Goal: Task Accomplishment & Management: Complete application form

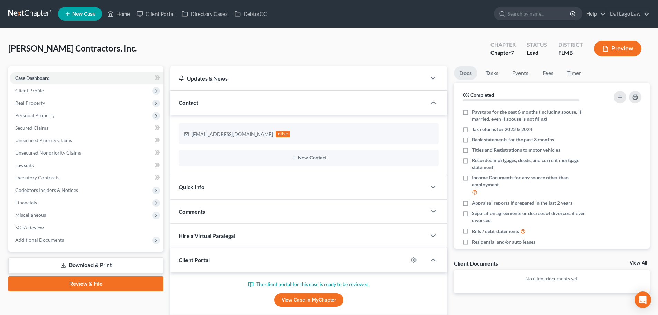
click at [305, 298] on link "View Case in MyChapter" at bounding box center [308, 300] width 69 height 14
click at [99, 242] on span "Additional Documents" at bounding box center [87, 239] width 154 height 12
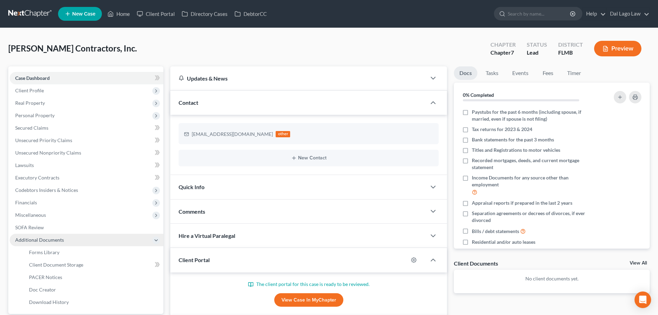
scroll to position [35, 0]
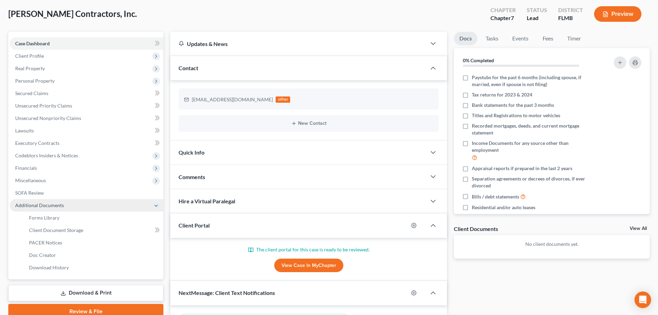
click at [94, 203] on span "Additional Documents" at bounding box center [87, 205] width 154 height 12
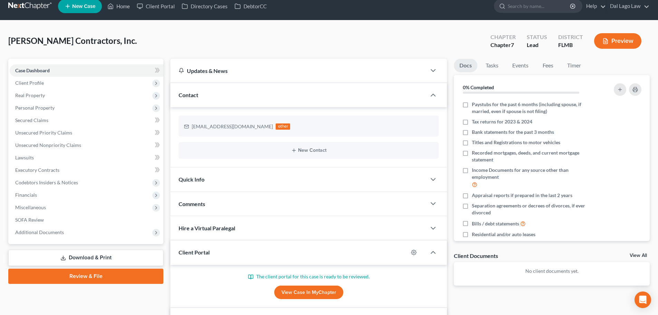
scroll to position [7, 0]
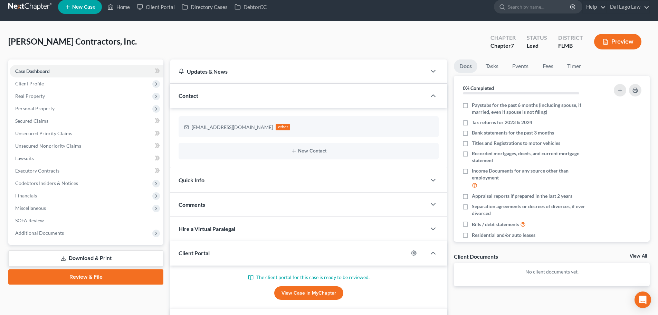
drag, startPoint x: 569, startPoint y: 271, endPoint x: 577, endPoint y: 267, distance: 9.0
click at [569, 271] on p "No client documents yet." at bounding box center [551, 271] width 185 height 7
click at [631, 253] on link "View All" at bounding box center [637, 255] width 17 height 5
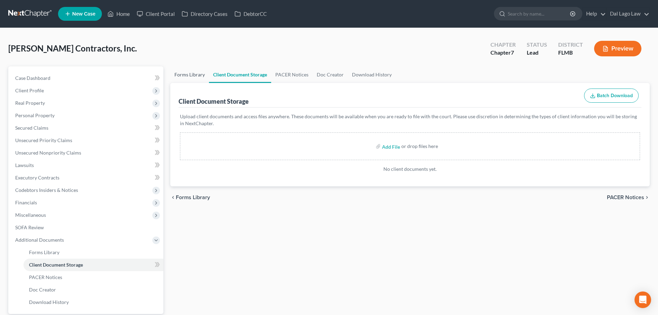
click at [189, 73] on link "Forms Library" at bounding box center [189, 74] width 39 height 17
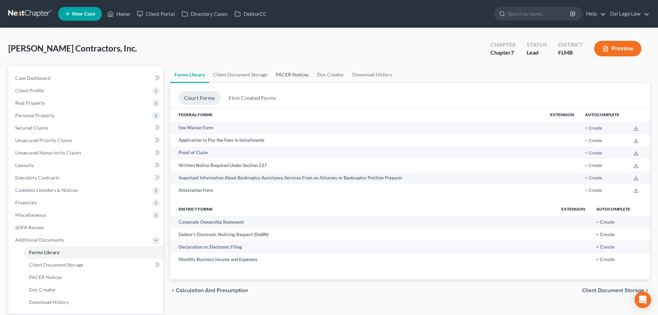
click at [290, 70] on link "PACER Notices" at bounding box center [291, 74] width 41 height 17
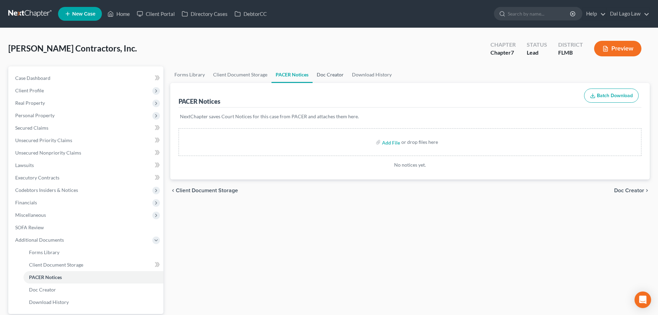
click at [337, 70] on link "Doc Creator" at bounding box center [329, 74] width 35 height 17
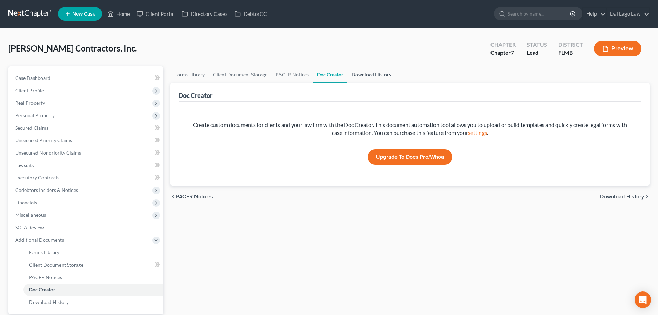
click at [366, 71] on link "Download History" at bounding box center [371, 74] width 48 height 17
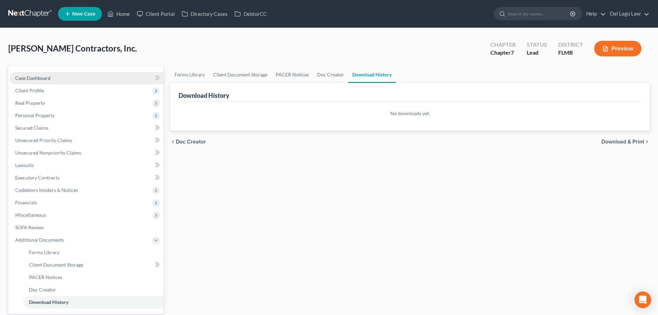
click at [56, 79] on link "Case Dashboard" at bounding box center [87, 78] width 154 height 12
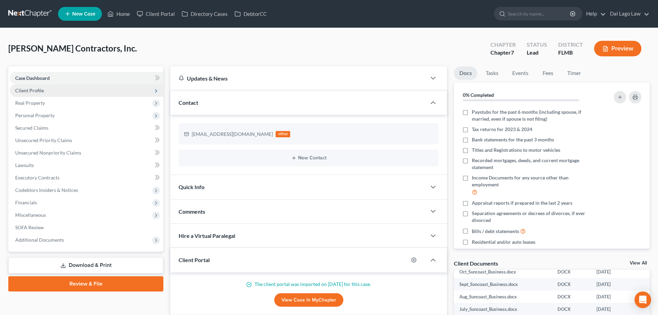
click at [67, 87] on span "Client Profile" at bounding box center [87, 90] width 154 height 12
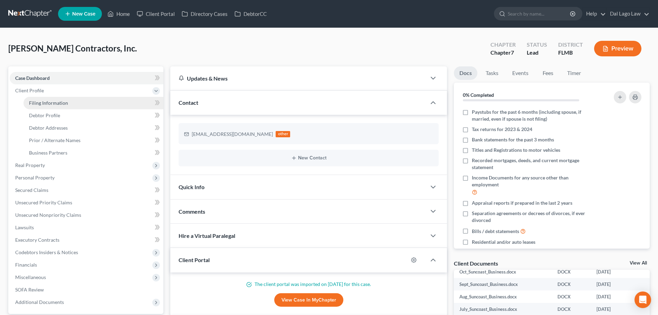
click at [58, 105] on span "Filing Information" at bounding box center [48, 103] width 39 height 6
select select "1"
select select "0"
select select "15"
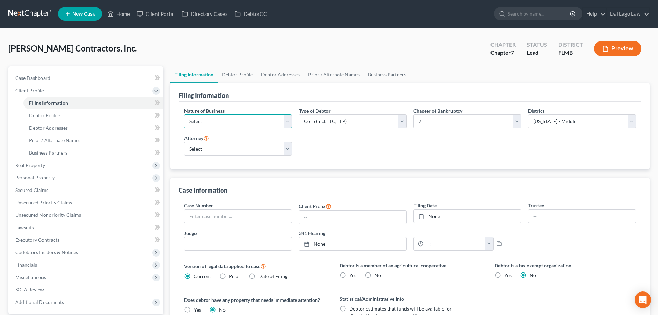
click at [281, 118] on select "Select Clearing Bank Commodity Broker Health Care Business Other Railroad Singl…" at bounding box center [238, 121] width 108 height 14
select select "3"
click at [184, 114] on select "Select Clearing Bank Commodity Broker Health Care Business Other Railroad Singl…" at bounding box center [238, 121] width 108 height 14
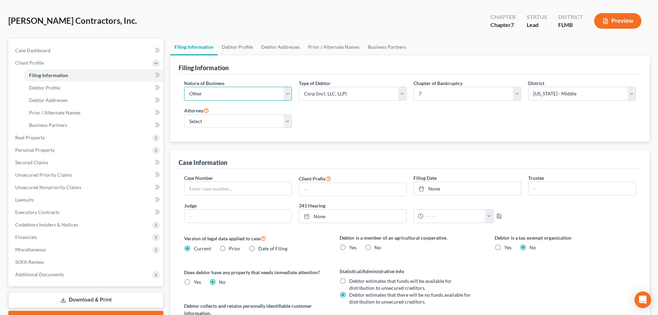
scroll to position [69, 0]
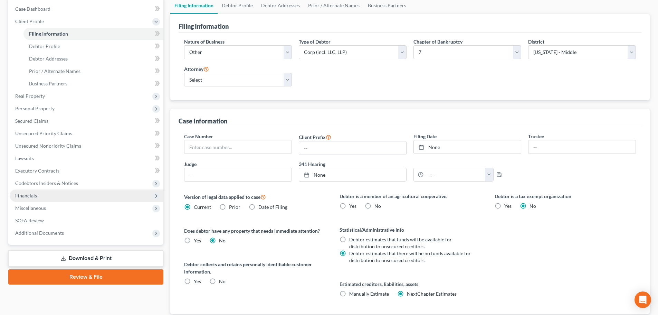
click at [55, 197] on span "Financials" at bounding box center [87, 195] width 154 height 12
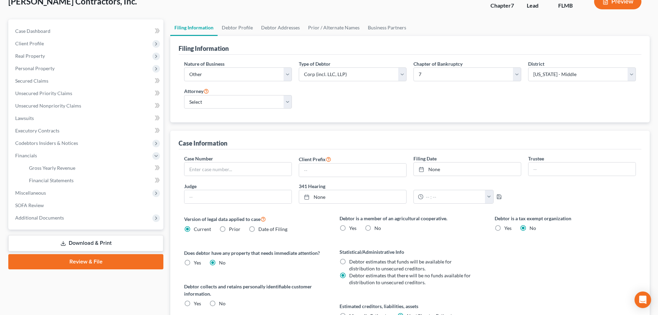
scroll to position [35, 0]
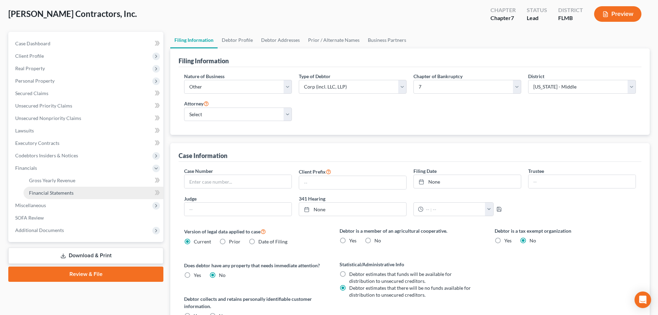
click at [71, 191] on span "Financial Statements" at bounding box center [51, 193] width 45 height 6
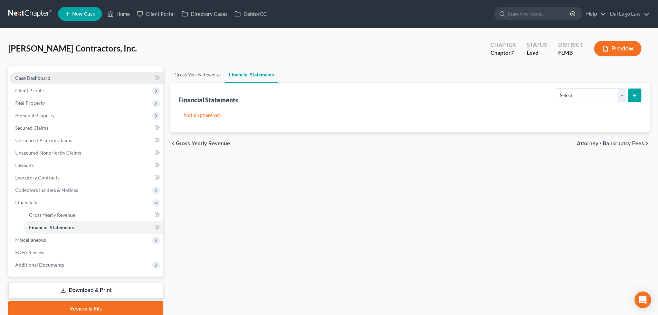
click at [42, 81] on link "Case Dashboard" at bounding box center [87, 78] width 154 height 12
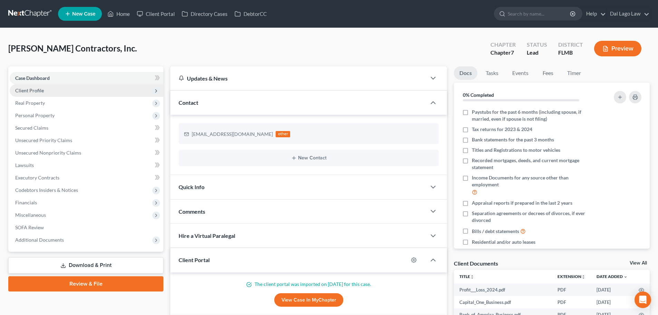
click at [46, 88] on span "Client Profile" at bounding box center [87, 90] width 154 height 12
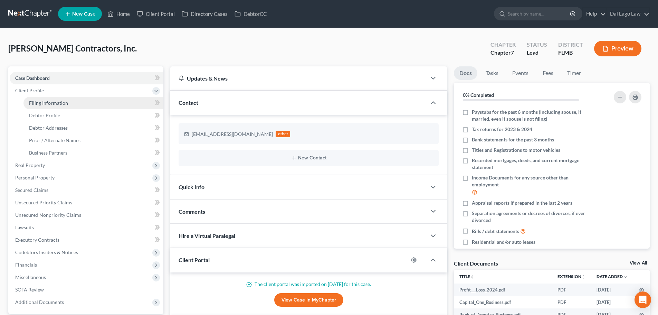
click at [49, 103] on span "Filing Information" at bounding box center [48, 103] width 39 height 6
select select "3"
select select "1"
select select "0"
select select "15"
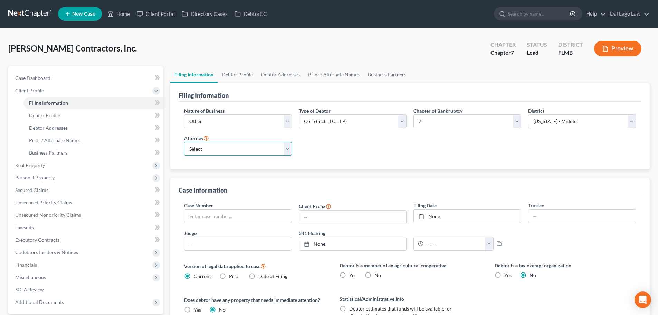
click at [271, 149] on select "Select Michael Dal Lago - FLMB Michael Dal Lago - NJB Christian Haman - FLMB Je…" at bounding box center [238, 149] width 108 height 14
click at [184, 142] on select "Select Michael Dal Lago - FLMB Michael Dal Lago - NJB Christian Haman - FLMB Je…" at bounding box center [238, 149] width 108 height 14
click at [268, 144] on select "Select Michael Dal Lago - FLMB Michael Dal Lago - NJB Christian Haman - FLMB Je…" at bounding box center [238, 149] width 108 height 14
click at [263, 147] on select "Select Michael Dal Lago - FLMB Michael Dal Lago - NJB Christian Haman - FLMB Je…" at bounding box center [238, 149] width 108 height 14
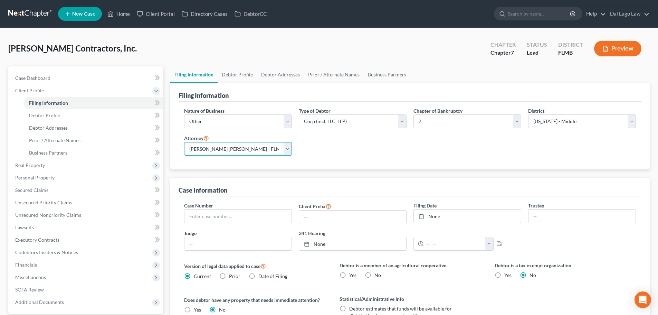
select select "3"
click at [184, 142] on select "Select Michael Dal Lago - FLMB Michael Dal Lago - NJB Christian Haman - FLMB Je…" at bounding box center [238, 149] width 108 height 14
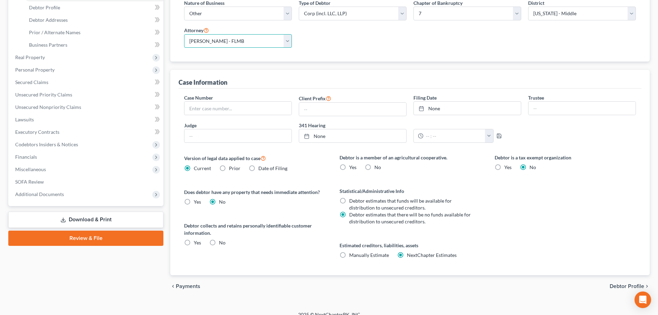
scroll to position [116, 0]
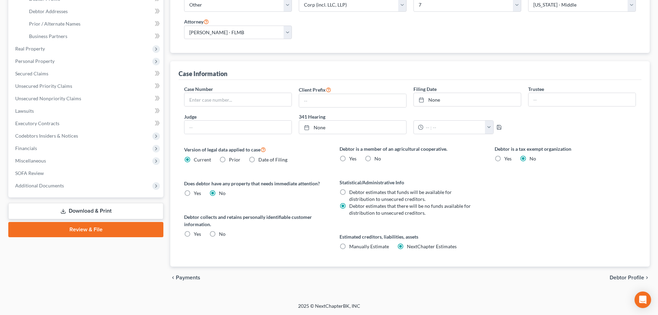
click at [623, 278] on span "Debtor Profile" at bounding box center [626, 277] width 35 height 6
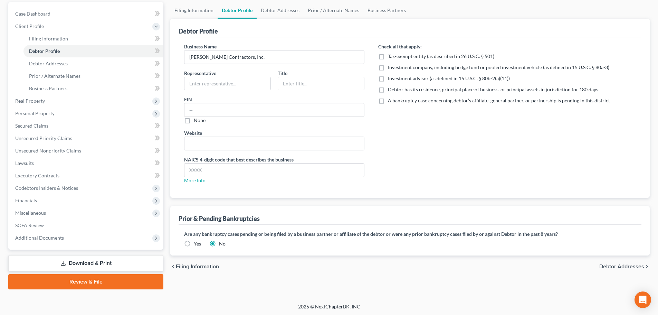
scroll to position [65, 0]
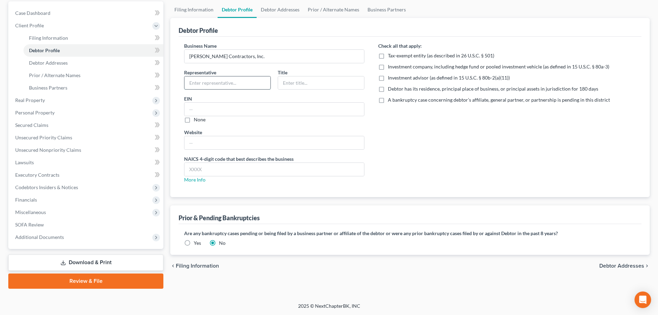
click at [215, 76] on input "text" at bounding box center [227, 82] width 86 height 13
type input "Michael Lee Herzog"
type input "President"
click at [207, 108] on input "text" at bounding box center [274, 109] width 180 height 13
paste input "87-2253451"
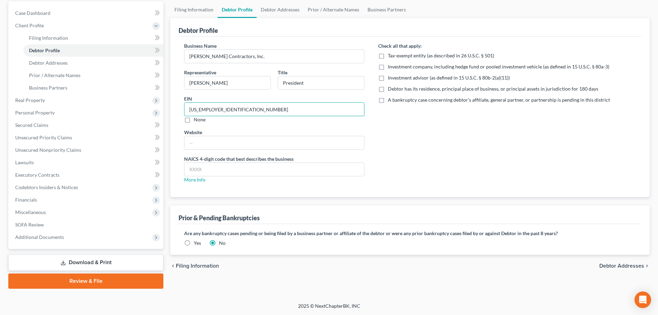
scroll to position [30, 0]
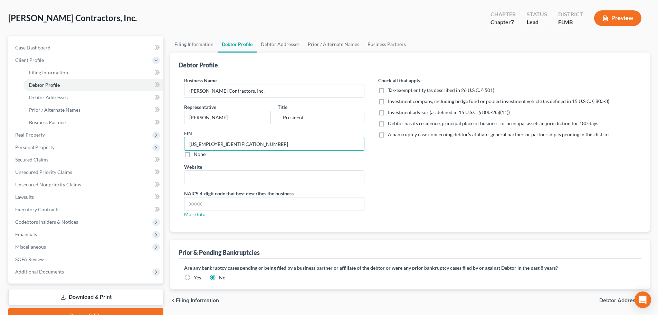
type input "87-2253451"
click at [608, 298] on span "Debtor Addresses" at bounding box center [621, 300] width 45 height 6
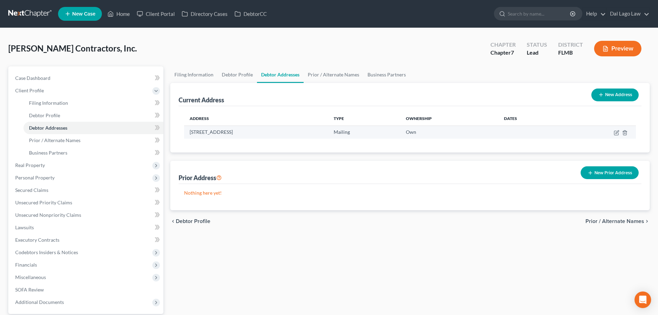
click at [400, 132] on td "Mailing" at bounding box center [364, 131] width 72 height 13
click at [615, 132] on icon "button" at bounding box center [616, 133] width 6 height 6
select select "9"
select select "1"
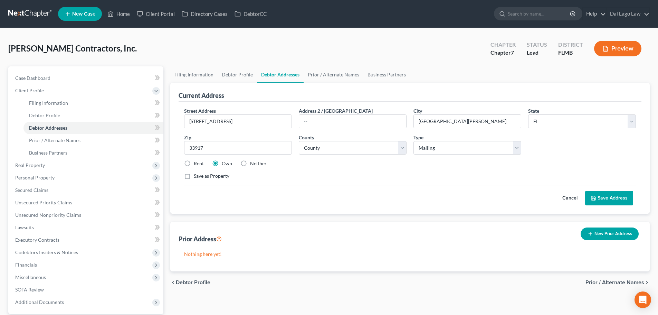
click at [223, 176] on label "Save as Property" at bounding box center [212, 175] width 36 height 7
click at [201, 176] on input "Save as Property" at bounding box center [198, 174] width 4 height 4
checkbox input "true"
click at [601, 195] on button "Save Address" at bounding box center [609, 198] width 48 height 14
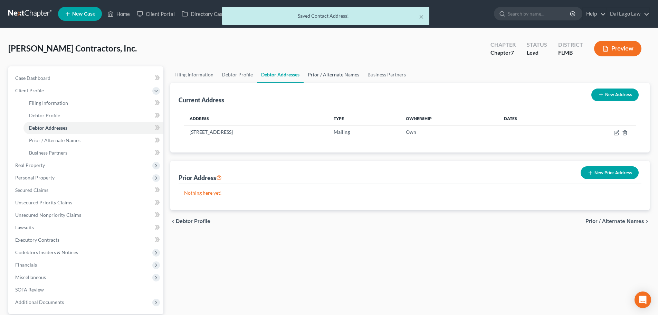
click at [341, 73] on link "Prior / Alternate Names" at bounding box center [333, 74] width 60 height 17
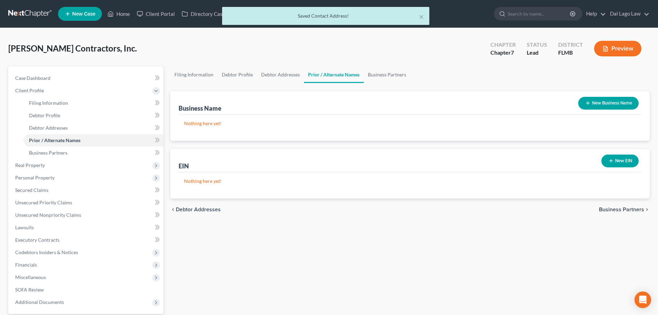
click at [621, 165] on button "New EIN" at bounding box center [619, 160] width 37 height 13
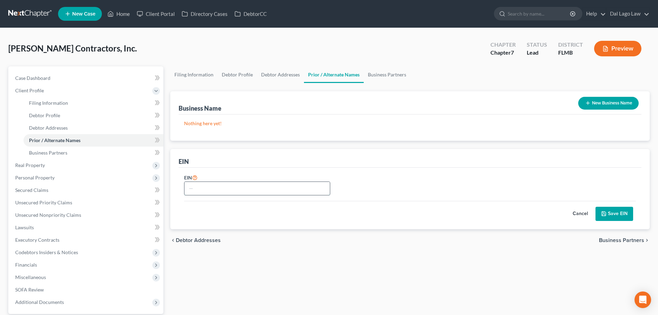
click at [204, 184] on input "text" at bounding box center [256, 188] width 145 height 13
paste input "87-2253451"
type input "87-2253451"
click at [614, 214] on button "Save EIN" at bounding box center [614, 213] width 38 height 14
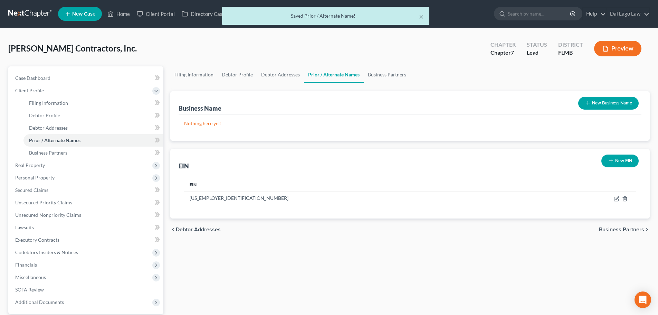
click at [610, 230] on span "Business Partners" at bounding box center [621, 229] width 45 height 6
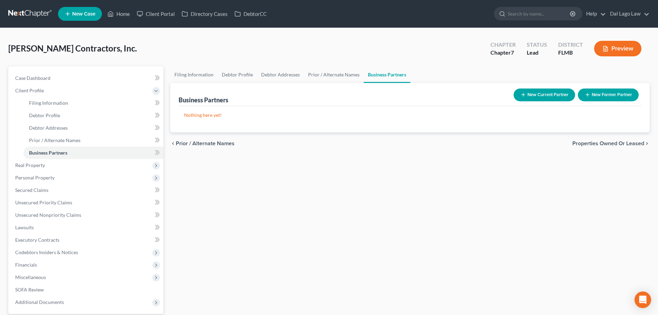
click at [579, 143] on span "Properties Owned or Leased" at bounding box center [608, 144] width 72 height 6
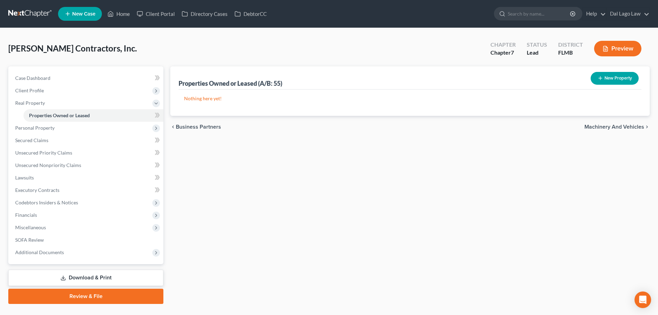
click at [618, 78] on button "New Property" at bounding box center [614, 78] width 48 height 13
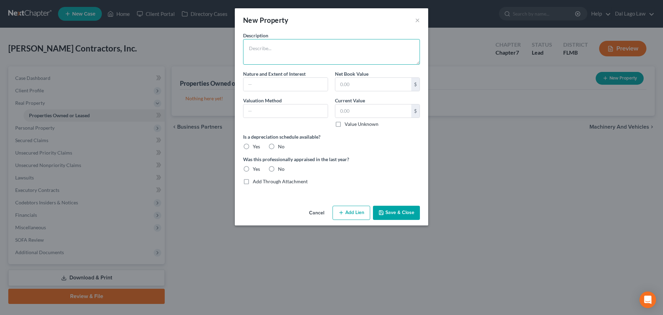
click at [308, 61] on textarea at bounding box center [331, 52] width 177 height 26
click at [274, 47] on textarea at bounding box center [331, 52] width 177 height 26
paste textarea "17980 Leetana Rd, North Fort Myers, FL 33917"
type textarea "17980 Leetana Rd, North Fort Myers, FL 33917"
drag, startPoint x: 361, startPoint y: 48, endPoint x: 229, endPoint y: 53, distance: 132.0
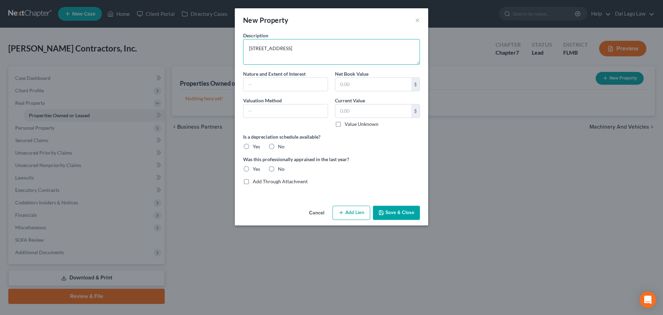
click at [229, 53] on div "New Property × Description 17980 Leetana Rd, North Fort Myers, FL 33917 Nature …" at bounding box center [331, 157] width 663 height 315
click at [416, 20] on button "×" at bounding box center [417, 20] width 5 height 8
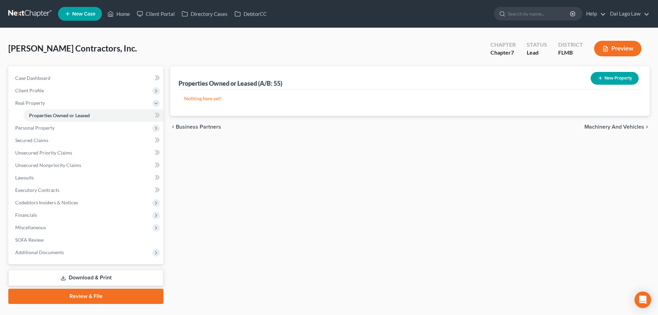
click at [607, 127] on span "Machinery and Vehicles" at bounding box center [614, 127] width 60 height 6
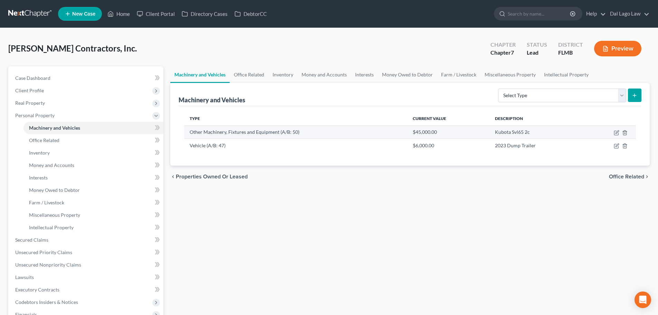
click at [236, 132] on td "Other Machinery, Fixtures and Equipment (A/B: 50)" at bounding box center [295, 131] width 223 height 13
click at [616, 132] on icon "button" at bounding box center [616, 131] width 3 height 3
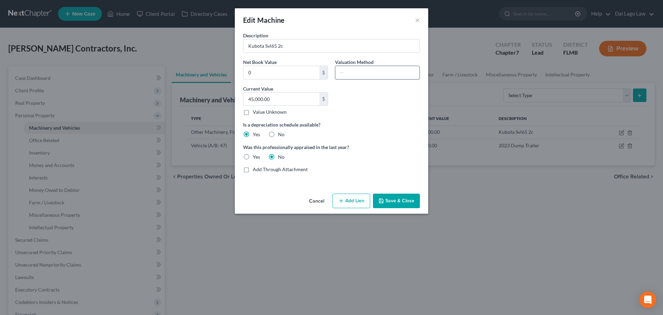
click at [369, 74] on input "text" at bounding box center [377, 72] width 84 height 13
click at [412, 199] on button "Save & Close" at bounding box center [396, 200] width 47 height 14
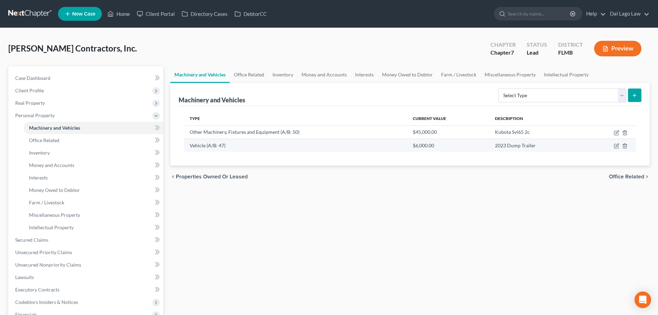
click at [293, 144] on td "Vehicle (A/B: 47)" at bounding box center [295, 144] width 223 height 13
click at [618, 147] on icon "button" at bounding box center [616, 146] width 6 height 6
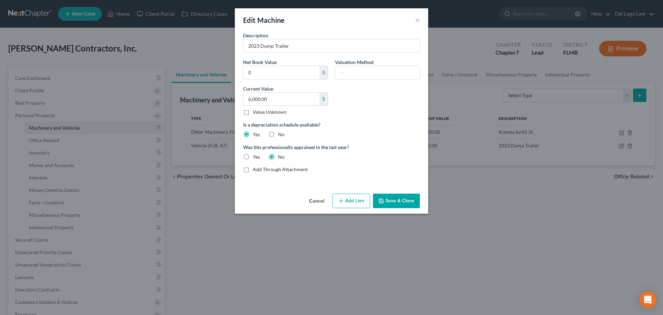
click at [398, 204] on button "Save & Close" at bounding box center [396, 200] width 47 height 14
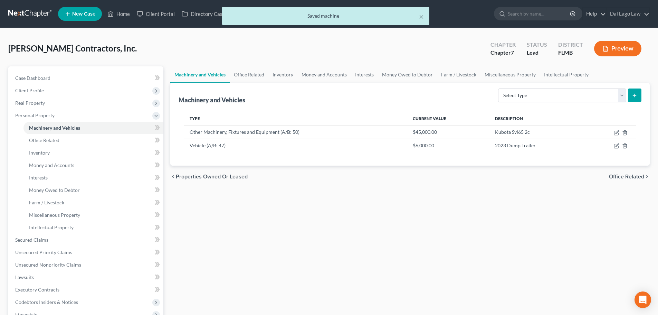
click at [629, 176] on span "Office Related" at bounding box center [626, 177] width 35 height 6
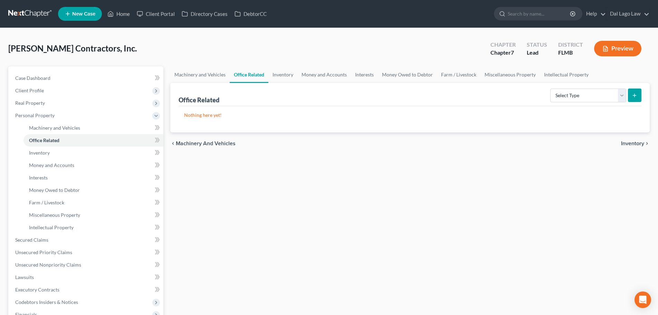
click at [627, 145] on span "Inventory" at bounding box center [632, 144] width 23 height 6
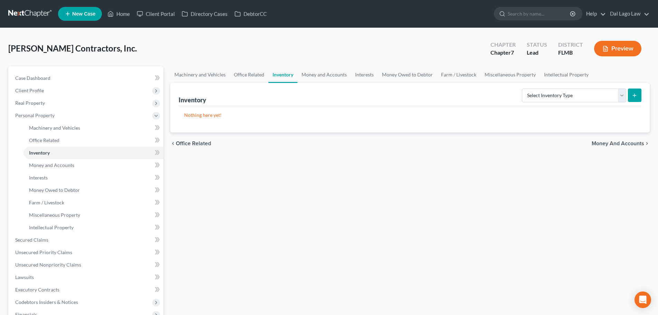
click at [612, 143] on span "Money and Accounts" at bounding box center [617, 144] width 52 height 6
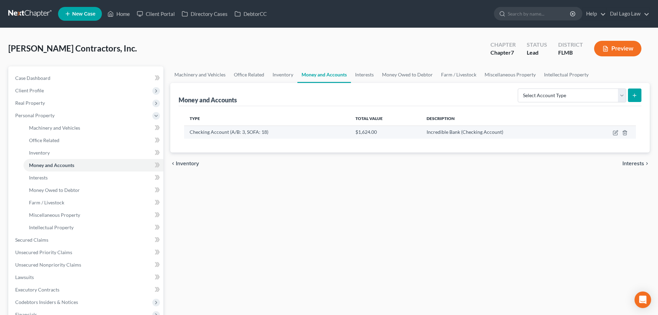
click at [472, 132] on span "Incredible Bank (Checking Account)" at bounding box center [464, 132] width 77 height 6
click at [613, 133] on icon "button" at bounding box center [615, 132] width 4 height 4
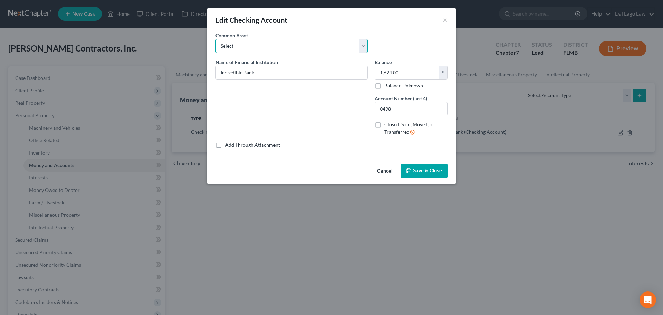
click at [347, 48] on select "Select Chase Bank Chase Bank Chase Bank" at bounding box center [291, 46] width 152 height 14
click at [295, 44] on select "Select Chase Bank Chase Bank Chase Bank" at bounding box center [291, 46] width 152 height 14
click at [430, 171] on span "Save & Close" at bounding box center [427, 170] width 29 height 6
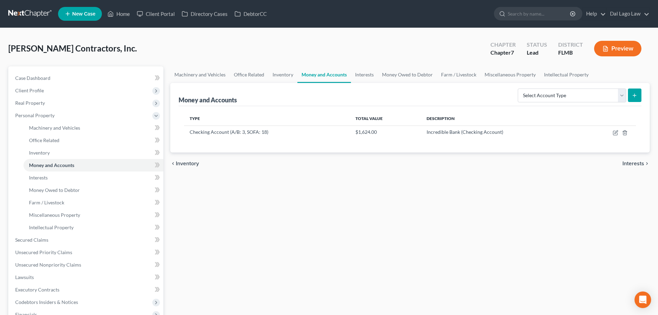
click at [635, 163] on span "Interests" at bounding box center [633, 164] width 22 height 6
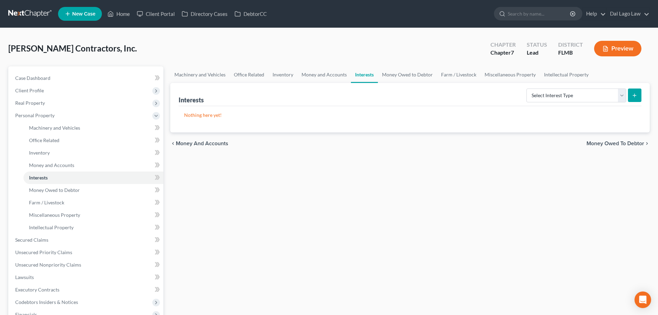
click at [625, 145] on span "Money Owed to Debtor" at bounding box center [615, 144] width 58 height 6
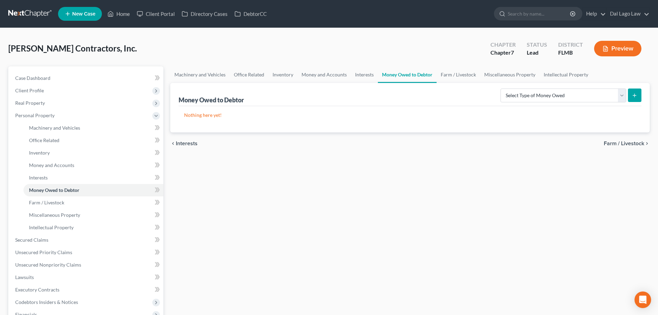
click at [625, 144] on span "Farm / Livestock" at bounding box center [623, 144] width 40 height 6
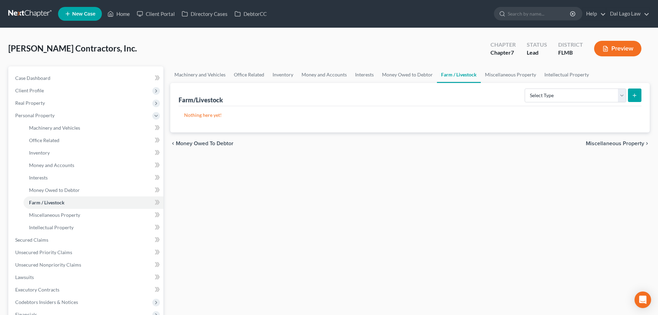
click at [625, 144] on span "Miscellaneous Property" at bounding box center [615, 144] width 58 height 6
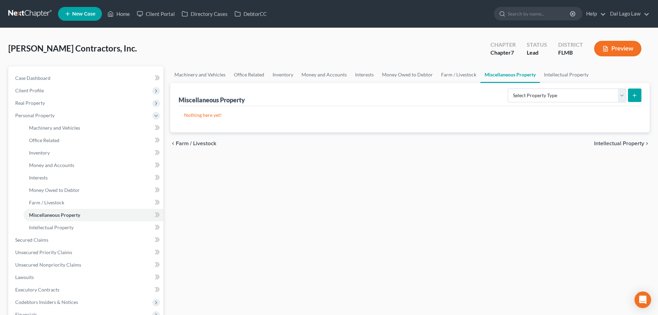
click at [595, 103] on div "Select Property Type Assigned for Creditor Benefit Within 120 Days (SOFA: 8) As…" at bounding box center [573, 95] width 136 height 18
click at [595, 99] on select "Select Property Type Assigned for Creditor Benefit Within 120 Days (SOFA: 8) As…" at bounding box center [566, 95] width 118 height 14
click at [596, 94] on select "Select Property Type Assigned for Creditor Benefit Within 120 Days (SOFA: 8) As…" at bounding box center [566, 95] width 118 height 14
click at [602, 146] on span "Intellectual Property" at bounding box center [619, 144] width 50 height 6
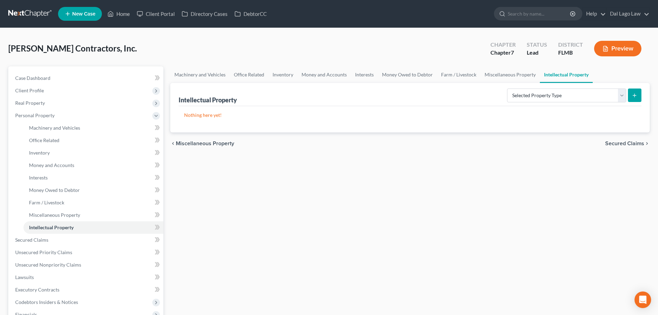
click at [612, 141] on span "Secured Claims" at bounding box center [624, 144] width 39 height 6
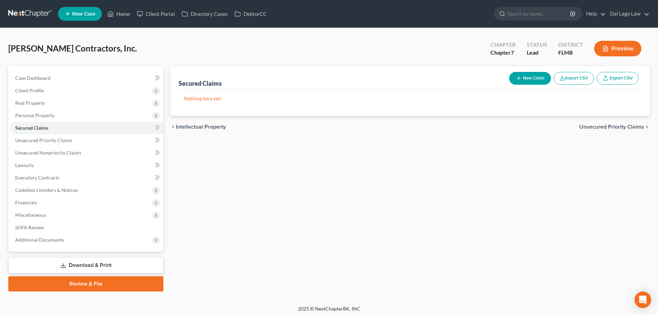
click at [588, 126] on span "Unsecured Priority Claims" at bounding box center [611, 127] width 65 height 6
click at [588, 126] on span "Unsecured Nonpriority Claims" at bounding box center [606, 127] width 75 height 6
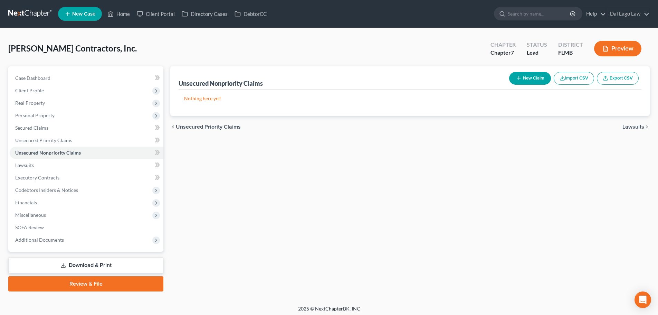
click at [201, 127] on span "Unsecured Priority Claims" at bounding box center [208, 127] width 65 height 6
click at [201, 127] on span "Secured Claims" at bounding box center [195, 127] width 39 height 6
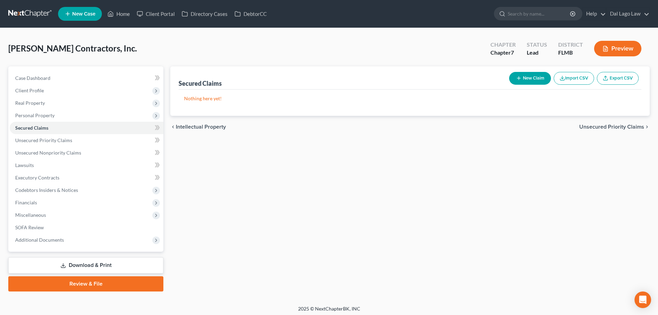
click at [592, 129] on span "Unsecured Priority Claims" at bounding box center [611, 127] width 65 height 6
click at [531, 82] on button "New Claim" at bounding box center [530, 78] width 42 height 13
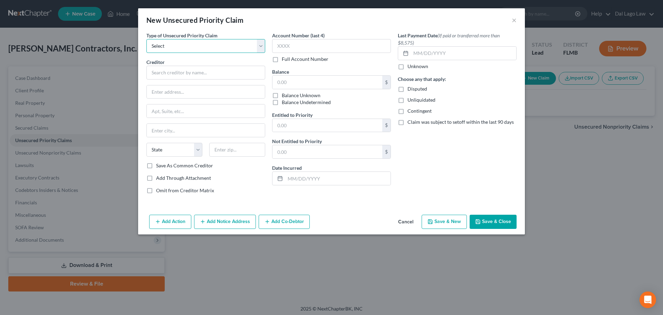
click at [183, 48] on select "Select Taxes & Other Government Units Domestic Support Obligations Extensions o…" at bounding box center [205, 46] width 119 height 14
click at [413, 218] on button "Cancel" at bounding box center [406, 222] width 26 height 14
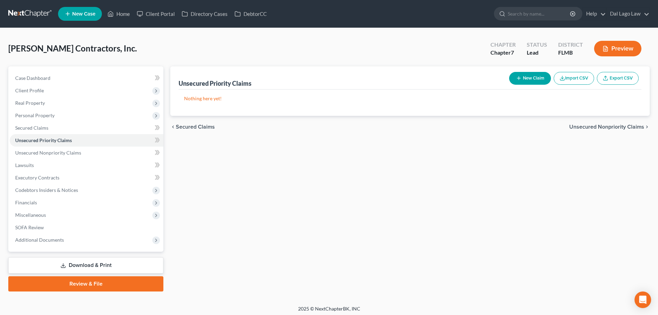
click at [578, 131] on div "chevron_left Secured Claims Unsecured Nonpriority Claims chevron_right" at bounding box center [409, 127] width 479 height 22
click at [580, 127] on span "Unsecured Nonpriority Claims" at bounding box center [606, 127] width 75 height 6
click at [529, 77] on button "New Claim" at bounding box center [530, 78] width 42 height 13
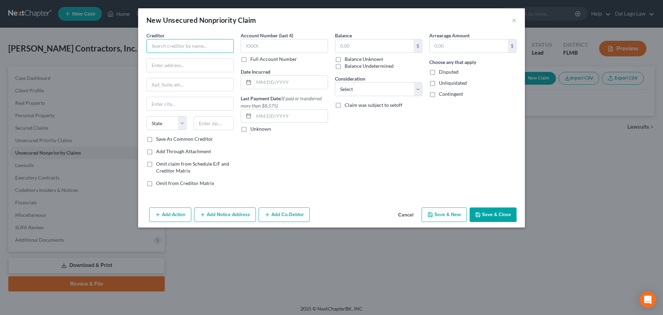
click at [181, 47] on input "text" at bounding box center [189, 46] width 87 height 14
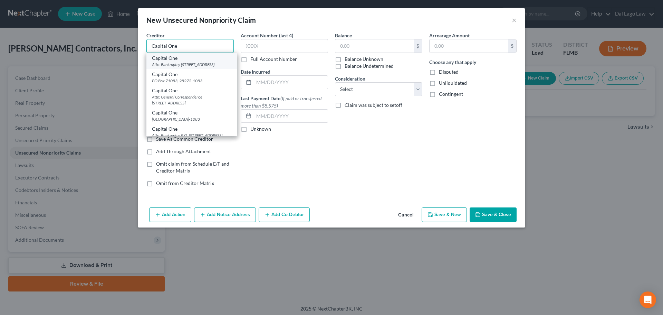
type input "Capital One"
click at [186, 62] on div "Attn: Bankruptcy PO Box 31293, Salt Lake City, UT 84131" at bounding box center [192, 64] width 80 height 6
type input "Attn: Bankruptcy"
type input "PO Box 31293"
type input "Salt Lake City"
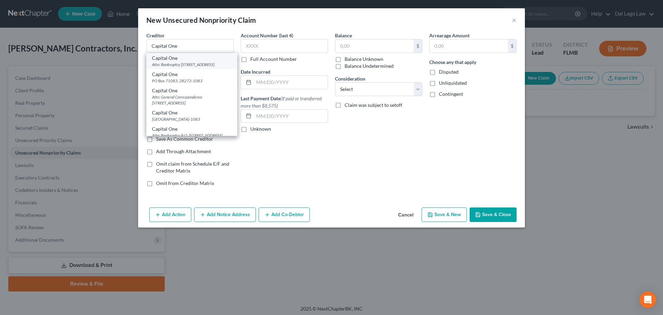
select select "46"
type input "84131"
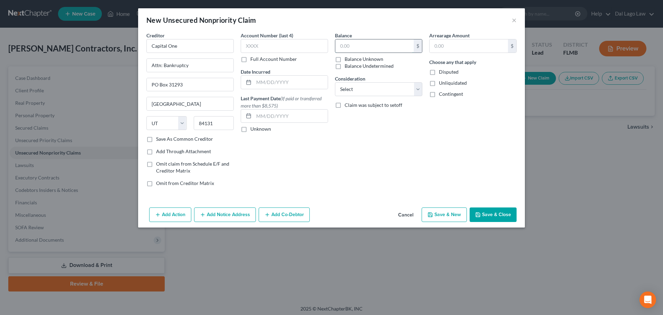
click at [342, 48] on input "text" at bounding box center [374, 45] width 78 height 13
paste input "4,935.06"
type input "4,935.06"
click at [293, 46] on input "text" at bounding box center [284, 46] width 87 height 14
type input "1718"
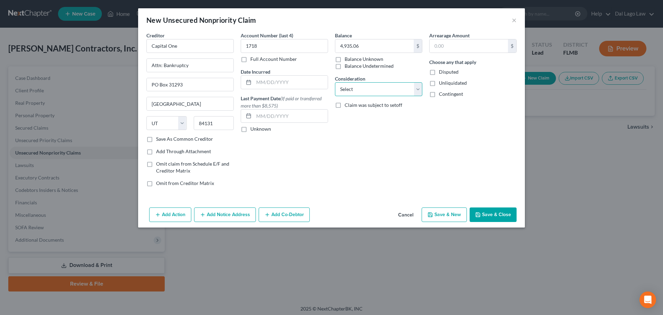
click at [400, 89] on select "Select Cable / Satellite Services Collection Agency Credit Card Debt Debt Couns…" at bounding box center [378, 89] width 87 height 14
select select "2"
click at [335, 82] on select "Select Cable / Satellite Services Collection Agency Credit Card Debt Debt Couns…" at bounding box center [378, 89] width 87 height 14
click at [487, 217] on button "Save & Close" at bounding box center [493, 214] width 47 height 14
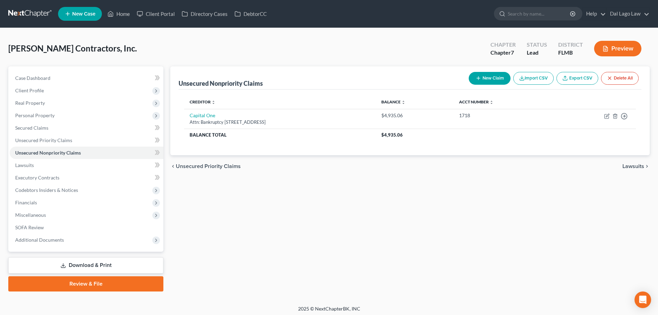
click at [207, 163] on span "Unsecured Priority Claims" at bounding box center [208, 166] width 65 height 6
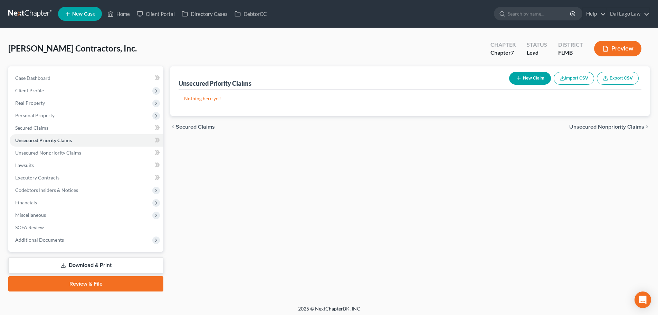
click at [210, 124] on span "Secured Claims" at bounding box center [195, 127] width 39 height 6
click at [631, 126] on span "Unsecured Priority Claims" at bounding box center [611, 127] width 65 height 6
click at [631, 126] on span "Unsecured Nonpriority Claims" at bounding box center [606, 127] width 75 height 6
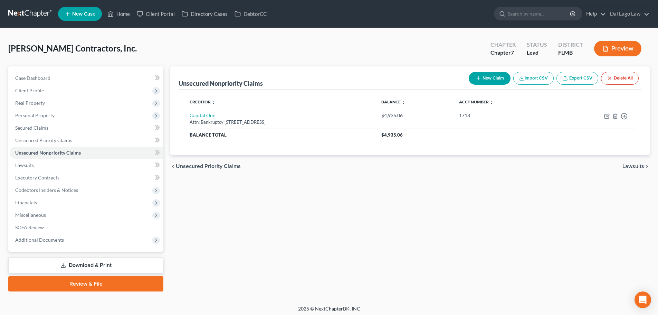
click at [479, 80] on icon "button" at bounding box center [478, 78] width 6 height 6
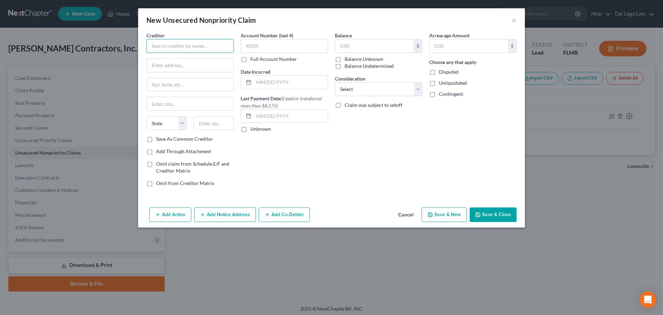
click at [197, 42] on input "text" at bounding box center [189, 46] width 87 height 14
paste input "KUBOTA CREDIT CORPORATION"
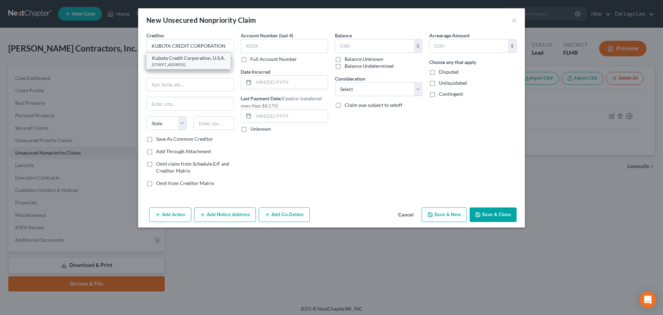
click at [199, 55] on div "Kubota Credit Corporation, U.S.A." at bounding box center [188, 58] width 73 height 7
type input "Kubota Credit Corporation, U.S.A."
type input "PO Box 2046"
type input "Grapevine"
select select "45"
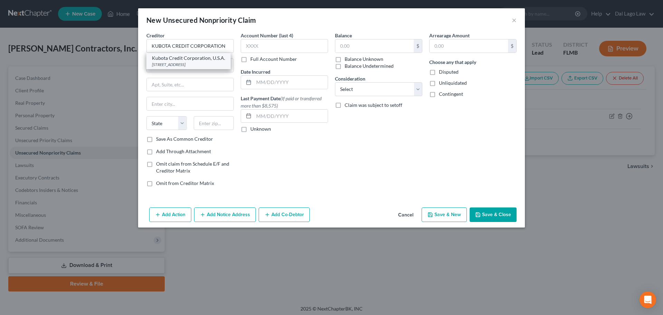
type input "76099"
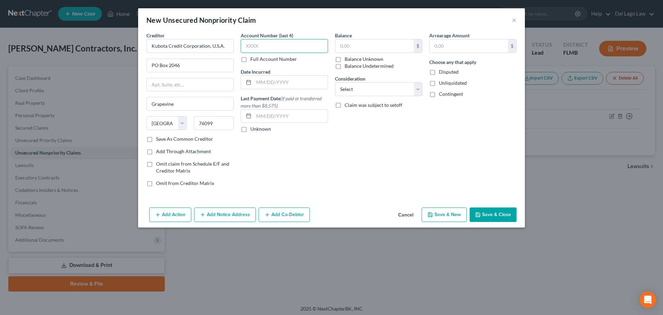
click at [282, 46] on input "text" at bounding box center [284, 46] width 87 height 14
type input "4386"
click at [347, 51] on input "text" at bounding box center [374, 45] width 78 height 13
paste input "66,246.25"
type input "66,246.25"
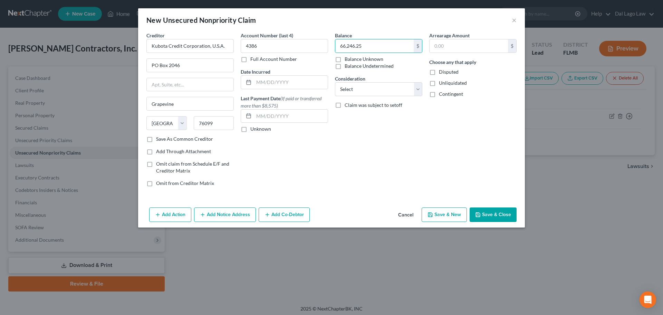
click at [480, 216] on icon "button" at bounding box center [478, 215] width 6 height 6
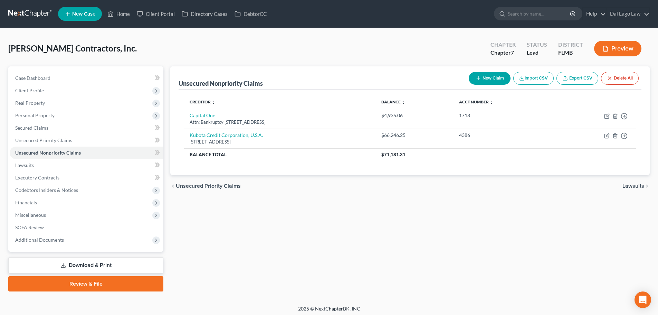
click at [477, 83] on button "New Claim" at bounding box center [489, 78] width 42 height 13
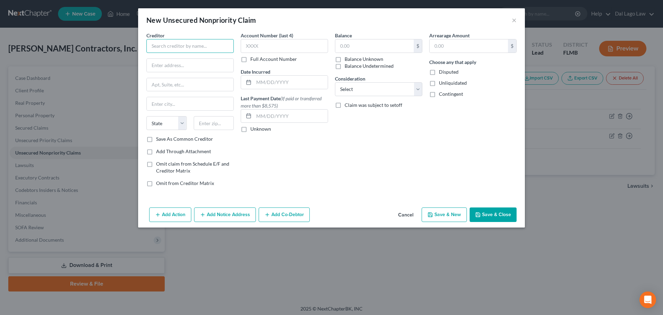
click at [180, 50] on input "text" at bounding box center [189, 46] width 87 height 14
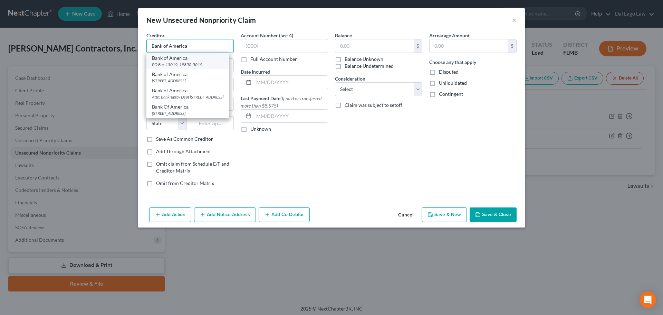
type input "Bank of America"
click at [177, 58] on div "Bank of America" at bounding box center [188, 58] width 72 height 7
type input "PO Box 15019"
type input "19850-5019"
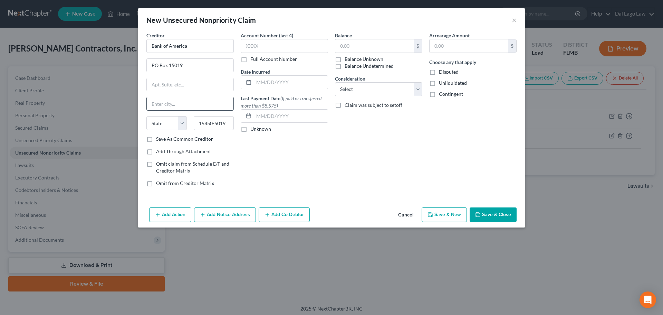
click at [171, 109] on input "text" at bounding box center [190, 103] width 87 height 13
click at [189, 61] on input "PO Box 15019" at bounding box center [190, 65] width 87 height 13
click at [193, 48] on input "Bank of America" at bounding box center [189, 46] width 87 height 14
drag, startPoint x: 200, startPoint y: 45, endPoint x: 139, endPoint y: 43, distance: 60.4
click at [139, 43] on div "Creditor * Bank of America PO Box 15019 State AL AK AR AZ CA CO CT DE DC FL GA …" at bounding box center [331, 118] width 387 height 173
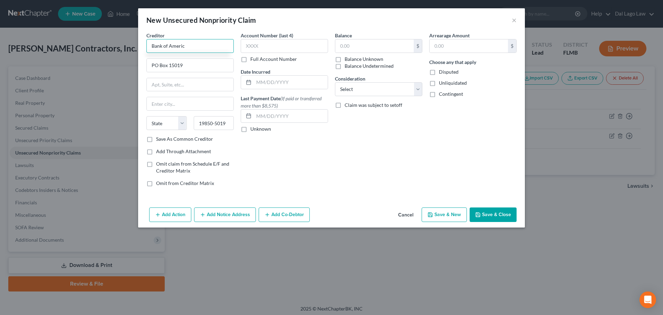
type input "Bank of America"
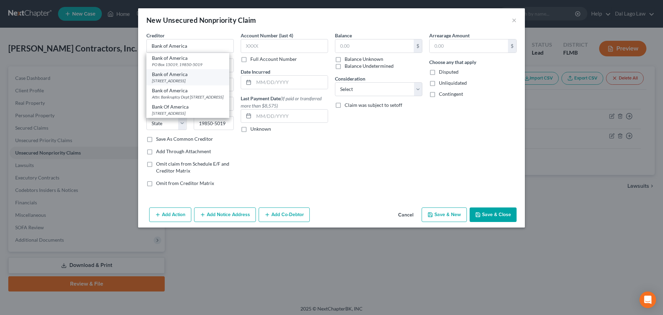
click at [163, 75] on div "Bank of America" at bounding box center [188, 74] width 72 height 7
type input "Wilmington"
select select "7"
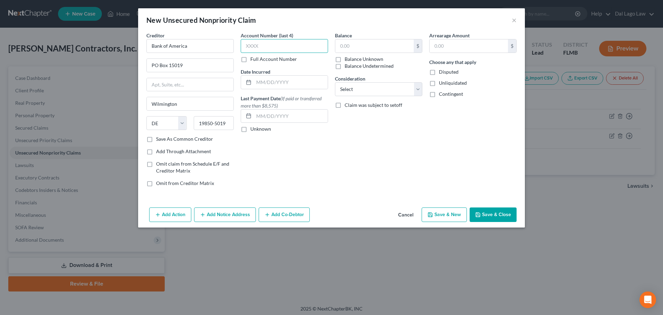
click at [299, 48] on input "text" at bounding box center [284, 46] width 87 height 14
type input "5769"
click at [367, 50] on input "text" at bounding box center [374, 45] width 78 height 13
paste input "12,174.41"
type input "12,174.41"
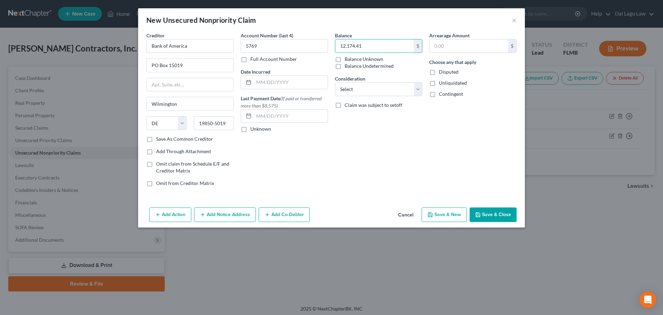
click at [487, 215] on button "Save & Close" at bounding box center [493, 214] width 47 height 14
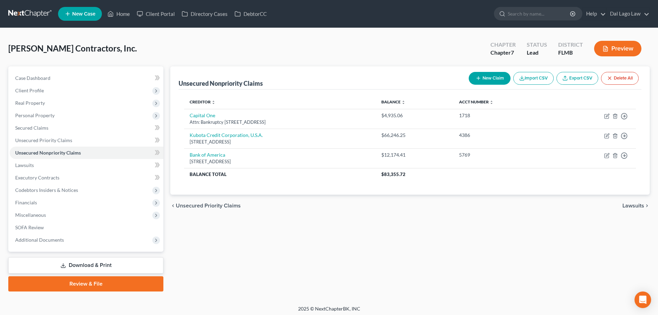
click at [630, 203] on span "Lawsuits" at bounding box center [633, 206] width 22 height 6
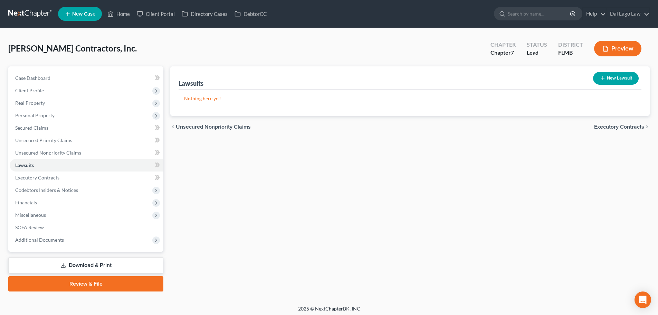
click at [622, 127] on span "Executory Contracts" at bounding box center [619, 127] width 50 height 6
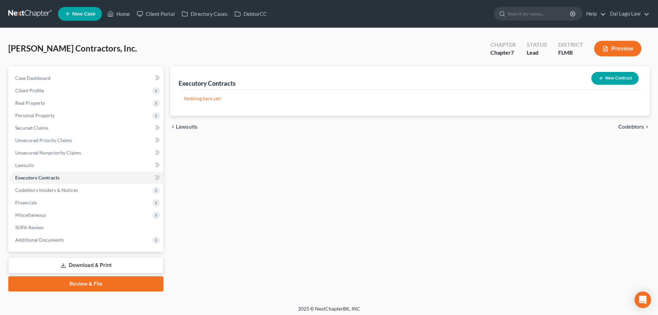
click at [622, 124] on span "Codebtors" at bounding box center [631, 127] width 26 height 6
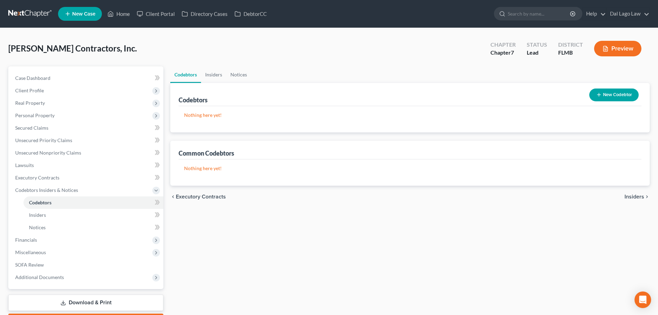
click at [630, 195] on span "Insiders" at bounding box center [634, 197] width 20 height 6
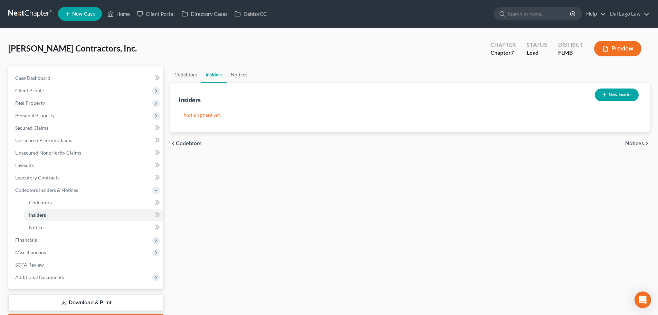
click at [638, 145] on span "Notices" at bounding box center [634, 144] width 19 height 6
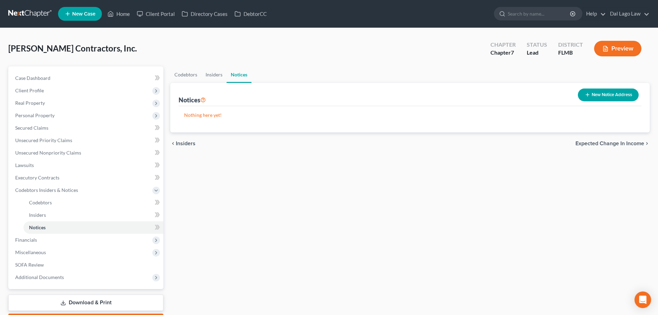
click at [638, 143] on span "Expected Change in Income" at bounding box center [609, 144] width 69 height 6
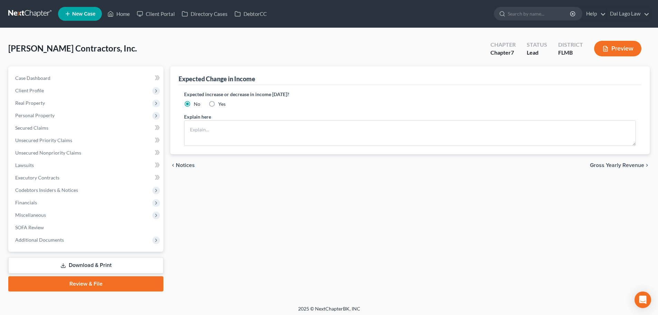
click at [629, 164] on span "Gross Yearly Revenue" at bounding box center [617, 165] width 54 height 6
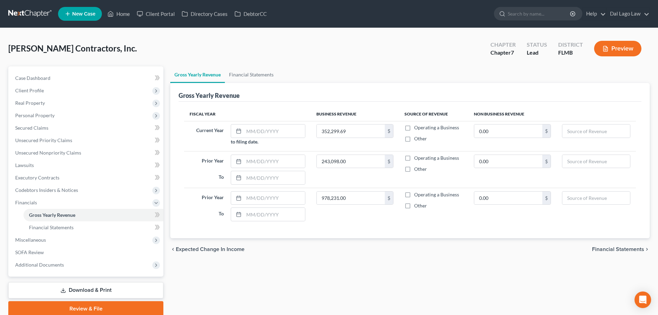
click at [414, 127] on label "Operating a Business" at bounding box center [436, 127] width 45 height 7
click at [417, 127] on input "Operating a Business" at bounding box center [419, 126] width 4 height 4
checkbox input "true"
click at [414, 158] on label "Operating a Business" at bounding box center [436, 157] width 45 height 7
click at [417, 158] on input "Operating a Business" at bounding box center [419, 156] width 4 height 4
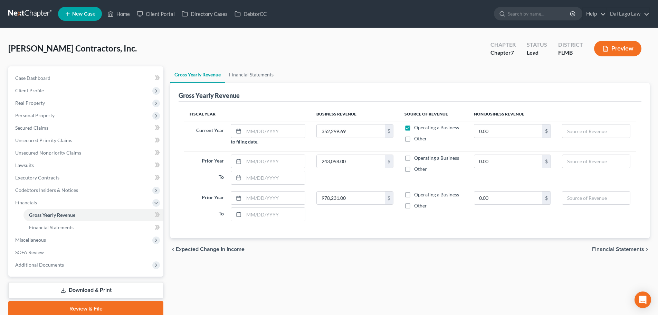
checkbox input "true"
click at [414, 192] on label "Operating a Business" at bounding box center [436, 194] width 45 height 7
click at [417, 192] on input "Operating a Business" at bounding box center [419, 193] width 4 height 4
checkbox input "true"
click at [278, 163] on input "text" at bounding box center [274, 161] width 61 height 13
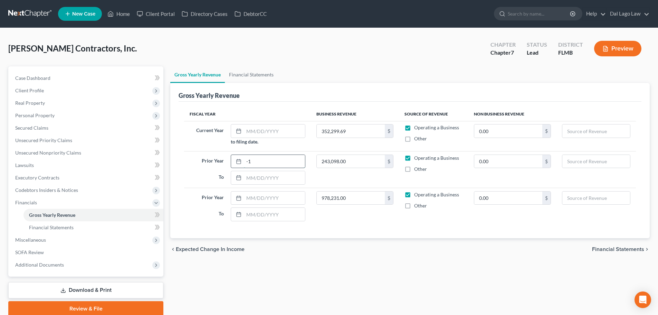
type input "-"
type input "01/01/2024"
type input "12/31/2024"
click at [258, 194] on input "text" at bounding box center [274, 197] width 61 height 13
drag, startPoint x: 286, startPoint y: 160, endPoint x: 202, endPoint y: 162, distance: 83.9
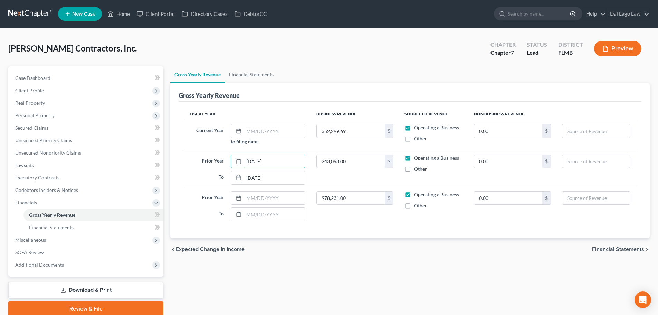
click at [202, 162] on div "Prior Year 01/01/2024" at bounding box center [247, 161] width 123 height 14
click at [248, 193] on input "text" at bounding box center [274, 197] width 61 height 13
paste input "01/01/2024"
type input "01/01/2023"
drag, startPoint x: 289, startPoint y: 178, endPoint x: 229, endPoint y: 178, distance: 60.4
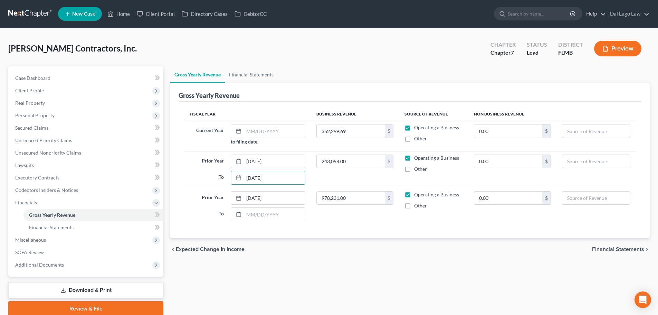
click at [229, 178] on div "12/31/2024" at bounding box center [268, 178] width 82 height 14
click at [269, 215] on input "text" at bounding box center [274, 213] width 61 height 13
paste input "12/31/2024"
type input "12/31/2023"
click at [335, 233] on div "Fiscal Year Business Revenue Source of Revenue Non Business Revenue Current Yea…" at bounding box center [409, 169] width 463 height 136
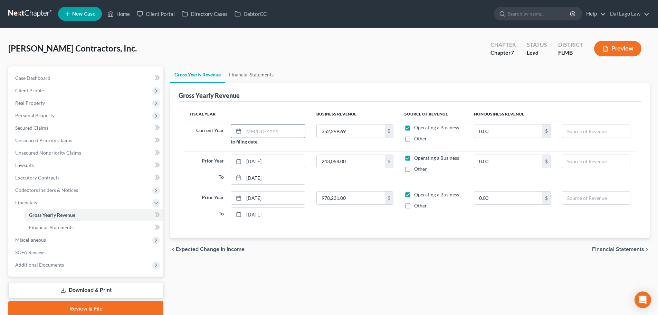
drag, startPoint x: 249, startPoint y: 130, endPoint x: 261, endPoint y: 129, distance: 12.5
click at [249, 130] on input "text" at bounding box center [274, 130] width 61 height 13
type input "01/01/2025"
click at [352, 263] on div "Gross Yearly Revenue Financial Statements Gross Yearly Revenue Fiscal Year Busi…" at bounding box center [410, 191] width 486 height 250
click at [41, 110] on span "Personal Property" at bounding box center [87, 115] width 154 height 12
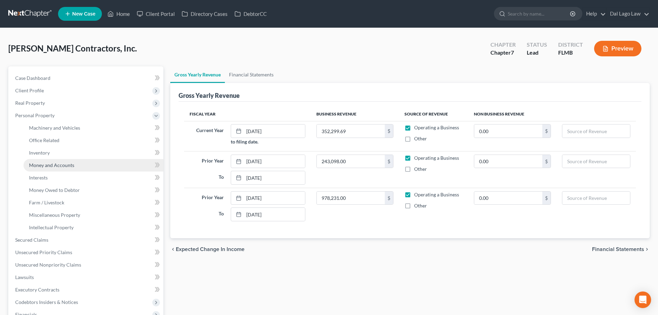
click at [47, 168] on link "Money and Accounts" at bounding box center [93, 165] width 140 height 12
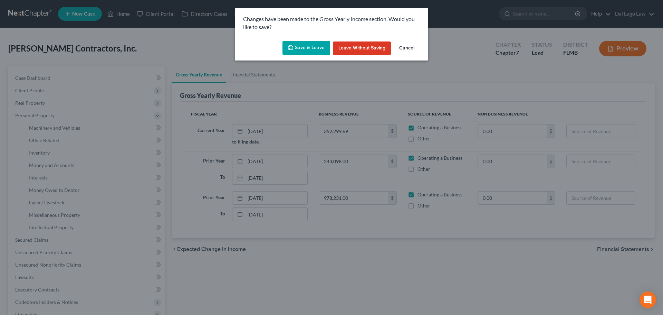
click at [313, 49] on button "Save & Leave" at bounding box center [306, 48] width 48 height 14
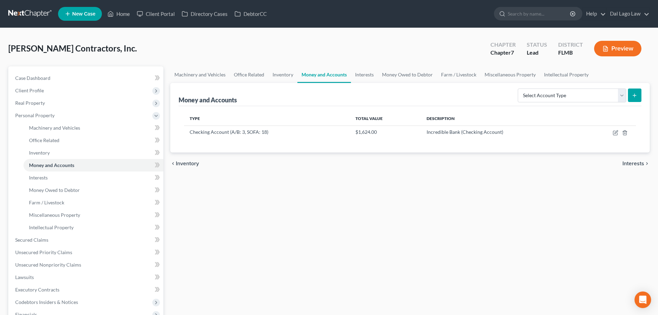
click at [632, 99] on button "submit" at bounding box center [634, 94] width 13 height 13
click at [618, 98] on select "Select Account Type Brokerage (A/B: 3, SOFA: 18) Cash on Hand (A/B: 2) Certific…" at bounding box center [571, 95] width 108 height 14
select select "checking"
click at [518, 88] on select "Select Account Type Brokerage (A/B: 3, SOFA: 18) Cash on Hand (A/B: 2) Certific…" at bounding box center [571, 95] width 108 height 14
click at [632, 95] on icon "submit" at bounding box center [634, 96] width 6 height 6
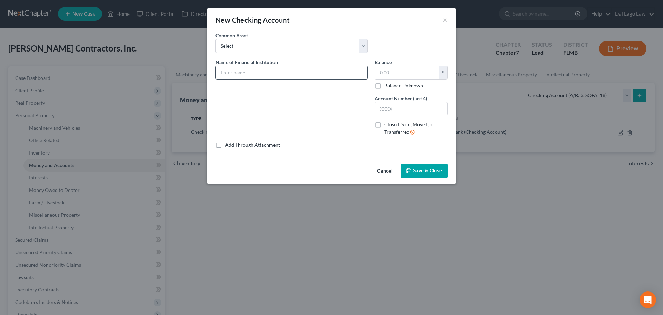
click at [239, 66] on input "text" at bounding box center [292, 72] width 152 height 13
type input "Suncoast Credit Union"
click at [394, 103] on input "text" at bounding box center [411, 108] width 72 height 13
type input "0050"
click at [393, 75] on input "text" at bounding box center [407, 72] width 64 height 13
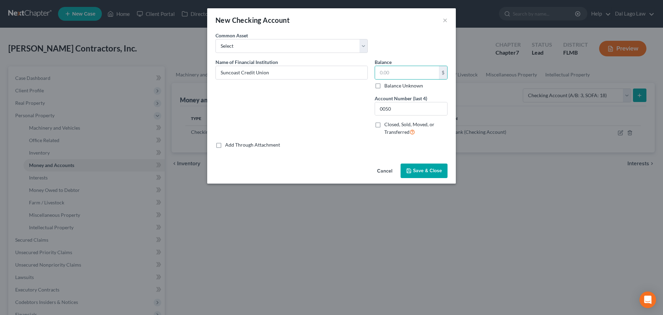
click at [415, 167] on button "Save & Close" at bounding box center [423, 170] width 47 height 14
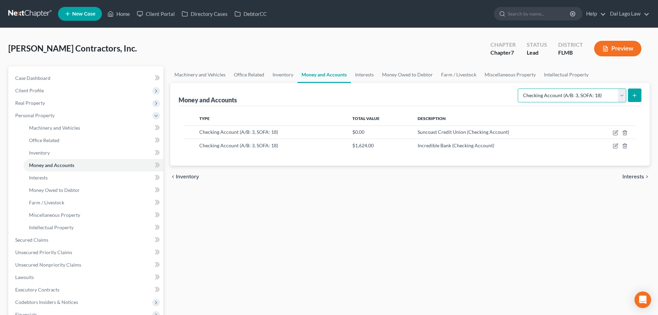
click at [572, 98] on select "Select Account Type Brokerage (A/B: 3, SOFA: 18) Cash on Hand (A/B: 2) Certific…" at bounding box center [571, 95] width 108 height 14
select select "savings"
click at [518, 88] on select "Select Account Type Brokerage (A/B: 3, SOFA: 18) Cash on Hand (A/B: 2) Certific…" at bounding box center [571, 95] width 108 height 14
click at [634, 95] on line "submit" at bounding box center [634, 95] width 0 height 3
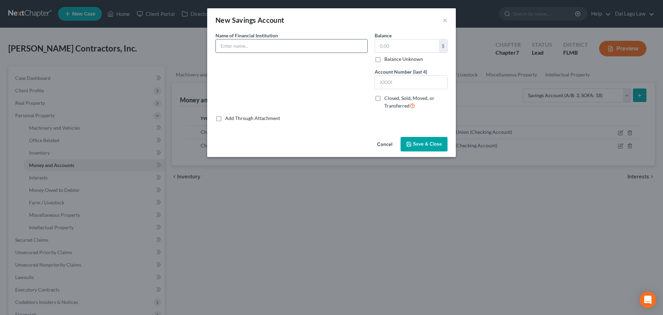
click at [264, 42] on input "text" at bounding box center [292, 45] width 152 height 13
type input "Suncoast Credit Union"
click at [404, 83] on input "text" at bounding box center [411, 82] width 72 height 13
type input "0000"
click at [419, 132] on div "Common Asset Select Name of Financial Institution * Suncoast Credit Union Balan…" at bounding box center [331, 83] width 249 height 102
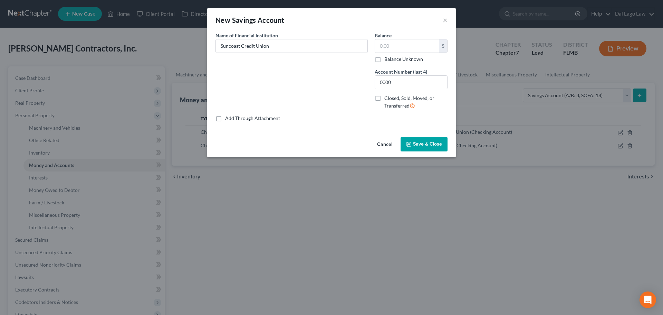
click at [417, 141] on span "Save & Close" at bounding box center [427, 144] width 29 height 6
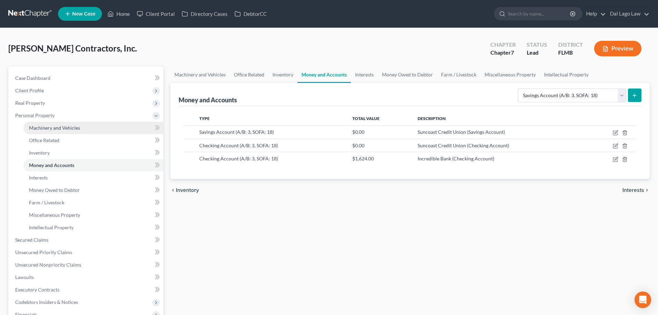
click at [66, 127] on span "Machinery and Vehicles" at bounding box center [54, 128] width 51 height 6
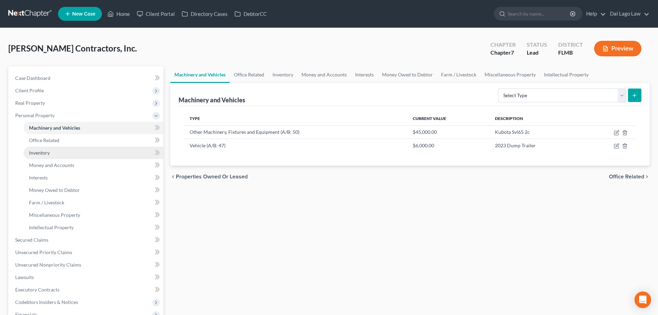
click at [70, 149] on link "Inventory" at bounding box center [93, 152] width 140 height 12
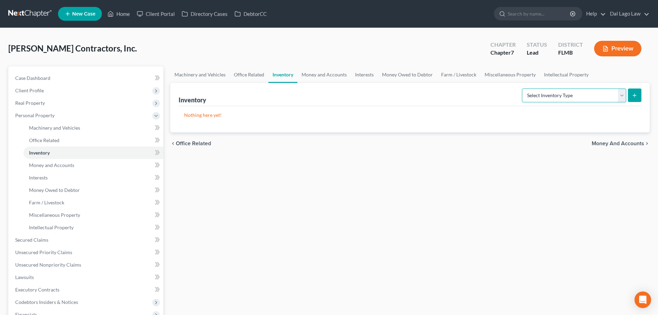
click at [622, 94] on select "Select Inventory Type Finished Goods (A/B: 21) Other Inventory or Supplies (A/B…" at bounding box center [574, 95] width 104 height 14
click at [211, 77] on link "Machinery and Vehicles" at bounding box center [199, 74] width 59 height 17
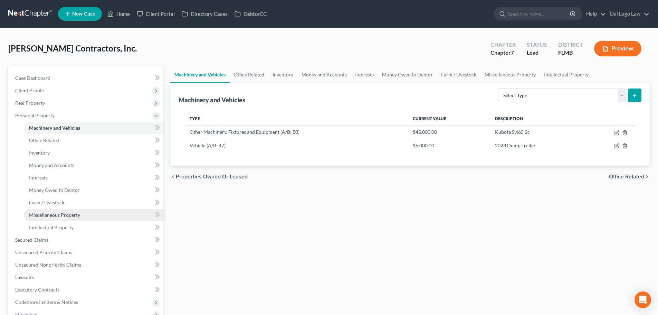
click at [74, 212] on span "Miscellaneous Property" at bounding box center [54, 215] width 51 height 6
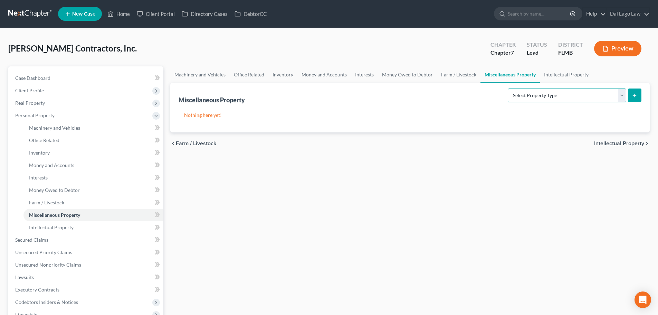
click at [592, 98] on select "Select Property Type Assigned for Creditor Benefit Within 120 Days (SOFA: 8) As…" at bounding box center [566, 95] width 118 height 14
click at [59, 127] on span "Machinery and Vehicles" at bounding box center [54, 128] width 51 height 6
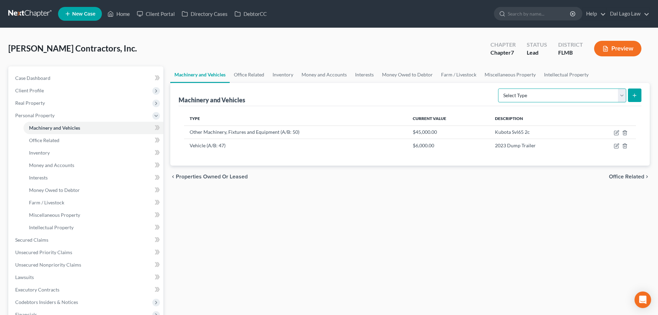
click at [569, 97] on select "Select Type Aircraft (A/B: 49) Other Machinery, Fixtures and Equipment (A/B: 50…" at bounding box center [562, 95] width 128 height 14
click at [545, 98] on select "Select Type Aircraft (A/B: 49) Other Machinery, Fixtures and Equipment (A/B: 50…" at bounding box center [562, 95] width 128 height 14
click at [54, 155] on link "Inventory" at bounding box center [93, 152] width 140 height 12
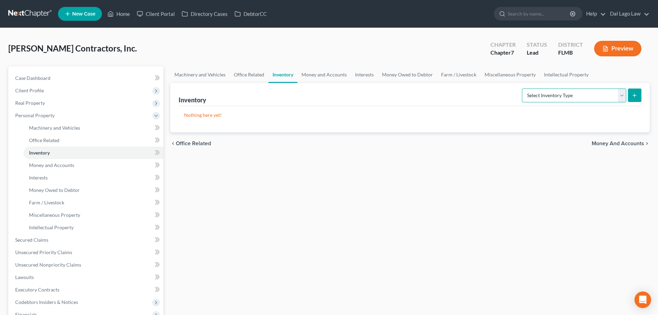
click at [607, 88] on select "Select Inventory Type Finished Goods (A/B: 21) Other Inventory or Supplies (A/B…" at bounding box center [574, 95] width 104 height 14
select select "other"
click at [522, 88] on select "Select Inventory Type Finished Goods (A/B: 21) Other Inventory or Supplies (A/B…" at bounding box center [574, 95] width 104 height 14
click at [631, 94] on button "submit" at bounding box center [634, 94] width 13 height 13
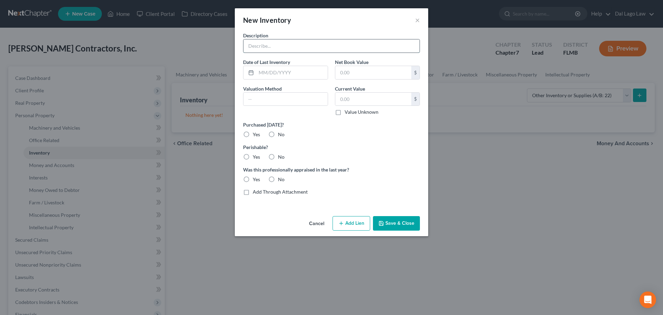
click at [286, 48] on input "text" at bounding box center [331, 45] width 176 height 13
paste input "Tools and Smali Equipment"
click at [280, 46] on input "Tools and Smali Equipment" at bounding box center [331, 45] width 176 height 13
type input "Tools and Small Equipment"
click at [360, 95] on input "text" at bounding box center [373, 99] width 76 height 13
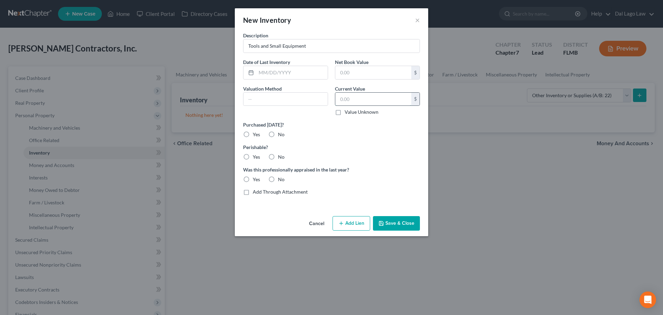
paste input "4.945.45"
drag, startPoint x: 366, startPoint y: 98, endPoint x: 322, endPoint y: 101, distance: 44.6
click at [322, 101] on div "Description Tools and Small Equipment Date of Last Inventory Net Book Value $ V…" at bounding box center [332, 116] width 184 height 169
paste input "5.45"
click at [353, 98] on input "4" at bounding box center [373, 99] width 76 height 13
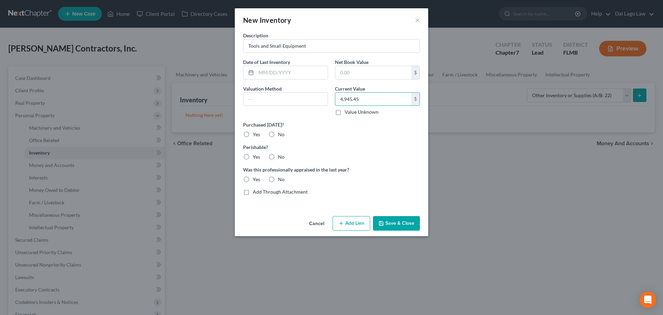
type input "4,945.45"
click at [278, 133] on label "No" at bounding box center [281, 134] width 7 height 7
click at [281, 133] on input "No" at bounding box center [283, 133] width 4 height 4
radio input "true"
click at [278, 158] on label "No" at bounding box center [281, 156] width 7 height 7
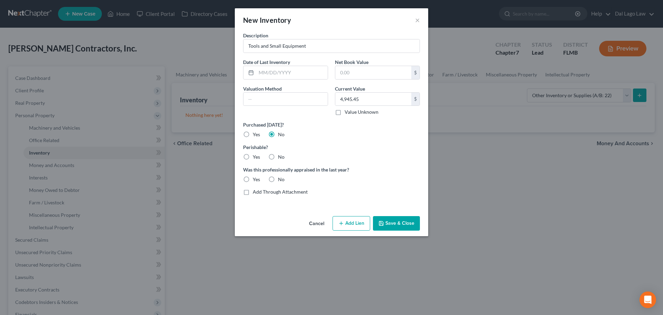
click at [281, 158] on input "No" at bounding box center [283, 155] width 4 height 4
radio input "true"
click at [278, 180] on label "No" at bounding box center [281, 179] width 7 height 7
click at [281, 180] on input "No" at bounding box center [283, 178] width 4 height 4
radio input "true"
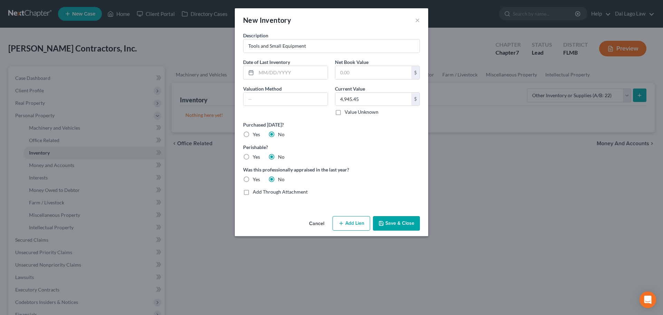
click at [404, 225] on button "Save & Close" at bounding box center [396, 223] width 47 height 14
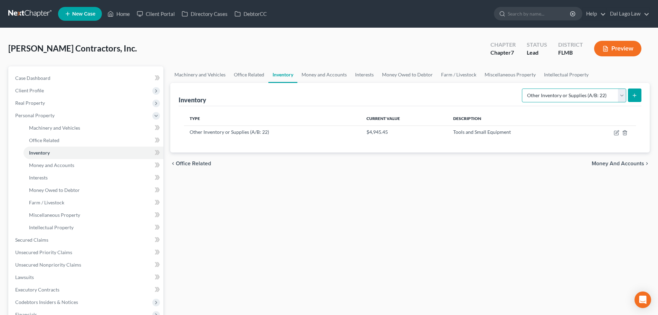
click at [604, 96] on select "Select Inventory Type Finished Goods (A/B: 21) Other Inventory or Supplies (A/B…" at bounding box center [574, 95] width 104 height 14
click at [56, 216] on span "Miscellaneous Property" at bounding box center [54, 215] width 51 height 6
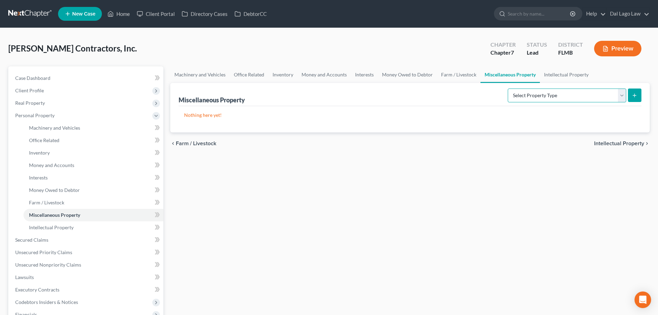
click at [605, 97] on select "Select Property Type Assigned for Creditor Benefit Within 120 Days (SOFA: 8) As…" at bounding box center [566, 95] width 118 height 14
click at [562, 76] on link "Intellectual Property" at bounding box center [566, 74] width 53 height 17
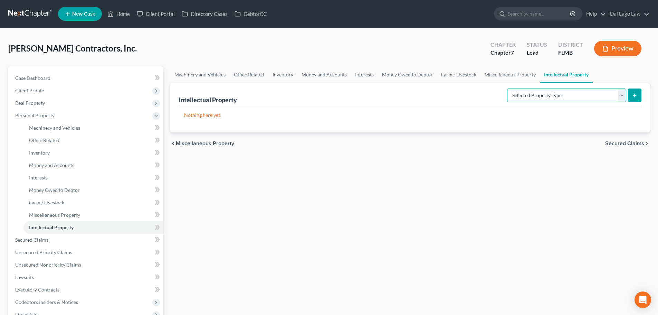
click at [559, 95] on select "Selected Property Type Customer Lists (A/B: 63) Goodwill (A/B: 65) Internet Dom…" at bounding box center [566, 95] width 119 height 14
select select "licenses_franchises_royalties"
click at [507, 88] on select "Selected Property Type Customer Lists (A/B: 63) Goodwill (A/B: 65) Internet Dom…" at bounding box center [566, 95] width 119 height 14
click at [634, 92] on button "submit" at bounding box center [634, 94] width 13 height 13
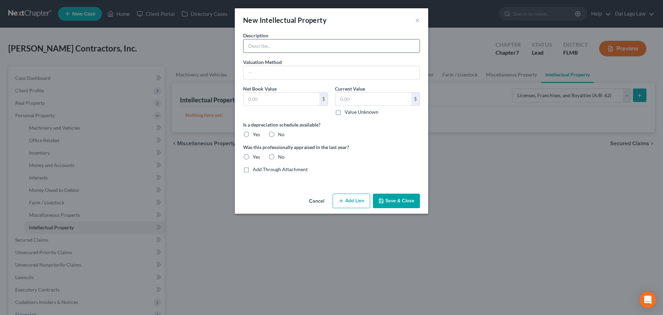
click at [278, 47] on input "text" at bounding box center [331, 45] width 176 height 13
type input "Business License"
click at [394, 199] on button "Save & Close" at bounding box center [396, 200] width 47 height 14
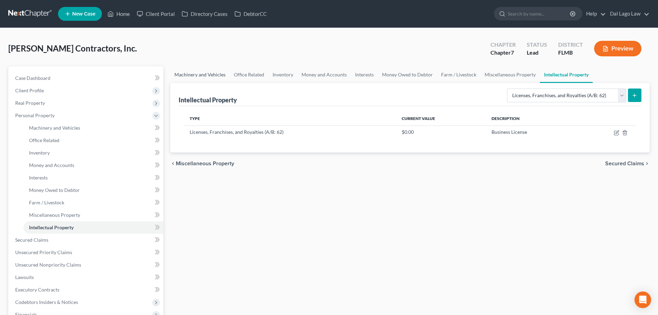
click at [225, 74] on link "Machinery and Vehicles" at bounding box center [199, 74] width 59 height 17
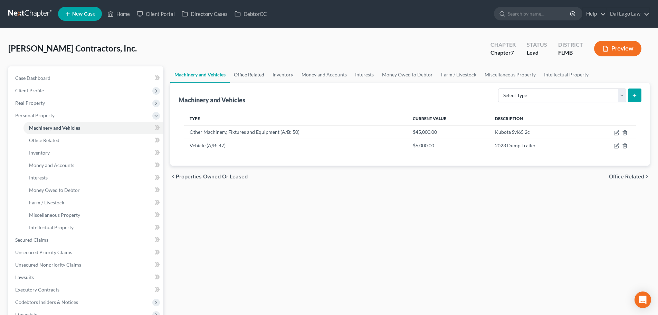
click at [252, 74] on link "Office Related" at bounding box center [249, 74] width 39 height 17
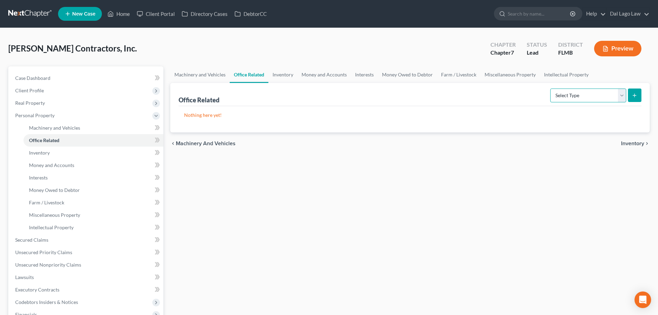
click at [607, 93] on select "Select Type Collectibles (A/B: 42) Office Equipment (A/B: 41) Office Fixtures (…" at bounding box center [588, 95] width 76 height 14
select select "equipment"
click at [550, 88] on select "Select Type Collectibles (A/B: 42) Office Equipment (A/B: 41) Office Fixtures (…" at bounding box center [588, 95] width 76 height 14
click at [585, 94] on select "Select Type Collectibles (A/B: 42) Office Equipment (A/B: 41) Office Fixtures (…" at bounding box center [588, 95] width 76 height 14
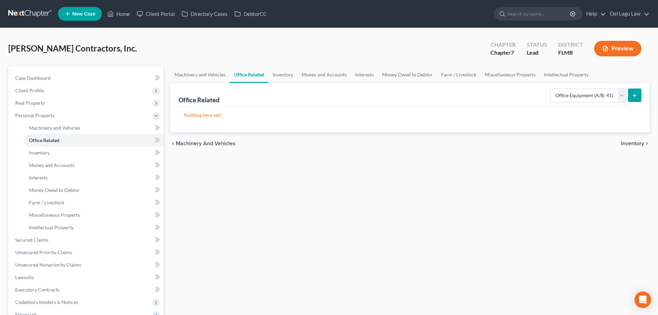
click at [632, 96] on icon "submit" at bounding box center [634, 96] width 6 height 6
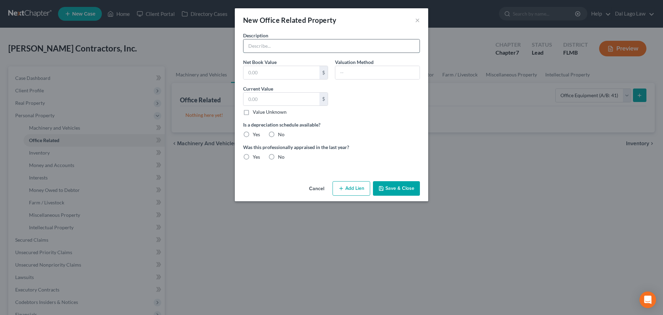
click at [279, 46] on input "text" at bounding box center [331, 45] width 176 height 13
paste input "Computer"
type input "Computer"
click at [400, 188] on button "Save & Close" at bounding box center [396, 188] width 47 height 14
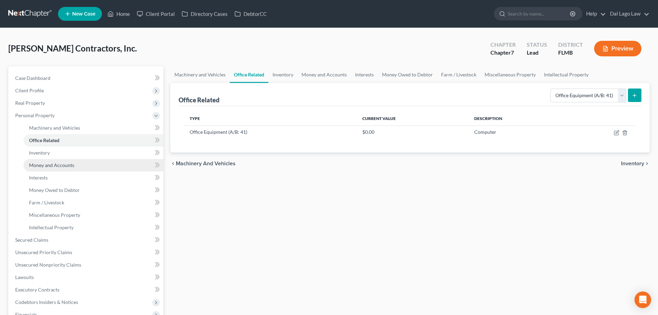
drag, startPoint x: 52, startPoint y: 167, endPoint x: 83, endPoint y: 167, distance: 30.0
click at [52, 167] on span "Money and Accounts" at bounding box center [51, 165] width 45 height 6
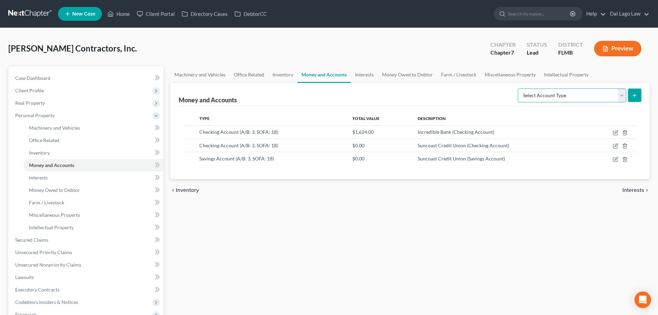
drag, startPoint x: 608, startPoint y: 95, endPoint x: 594, endPoint y: 101, distance: 15.6
click at [608, 95] on select "Select Account Type Brokerage (A/B: 3, SOFA: 18) Cash on Hand (A/B: 2) Certific…" at bounding box center [571, 95] width 108 height 14
select select "checking"
click at [518, 88] on select "Select Account Type Brokerage (A/B: 3, SOFA: 18) Cash on Hand (A/B: 2) Certific…" at bounding box center [571, 95] width 108 height 14
click at [636, 94] on icon "submit" at bounding box center [634, 96] width 6 height 6
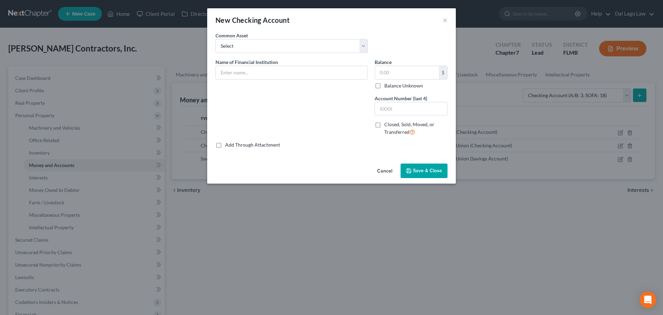
click at [241, 35] on label "Common Asset" at bounding box center [231, 35] width 32 height 7
click at [245, 76] on input "text" at bounding box center [292, 72] width 152 height 13
type input "Venmo"
click at [421, 171] on span "Save & Close" at bounding box center [427, 170] width 29 height 6
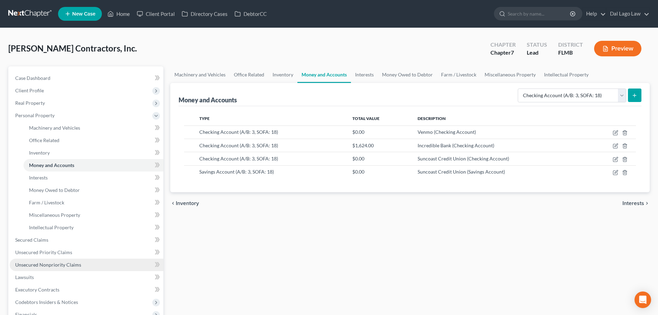
drag, startPoint x: 51, startPoint y: 264, endPoint x: 95, endPoint y: 260, distance: 43.7
click at [51, 264] on span "Unsecured Nonpriority Claims" at bounding box center [48, 264] width 66 height 6
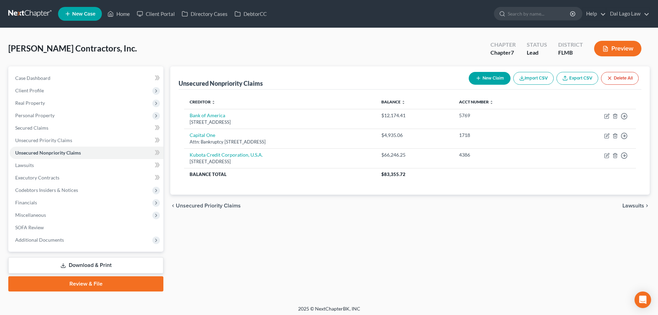
click at [505, 79] on button "New Claim" at bounding box center [489, 78] width 42 height 13
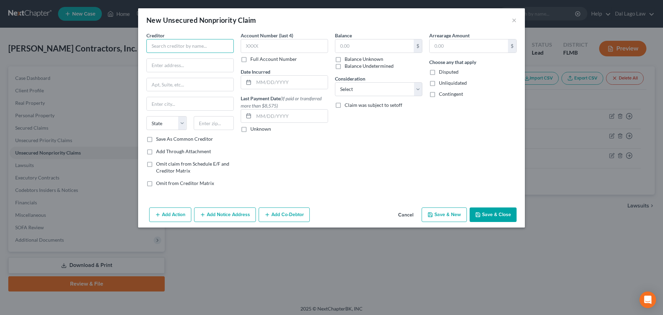
click at [187, 47] on input "text" at bounding box center [189, 46] width 87 height 14
type input "Knott Ebelini and Hart"
paste input "1625 Hendry Street • Third Floor (33901)"
click at [186, 64] on input "1625 Hendry Street • Third Floor (33901)" at bounding box center [190, 65] width 87 height 13
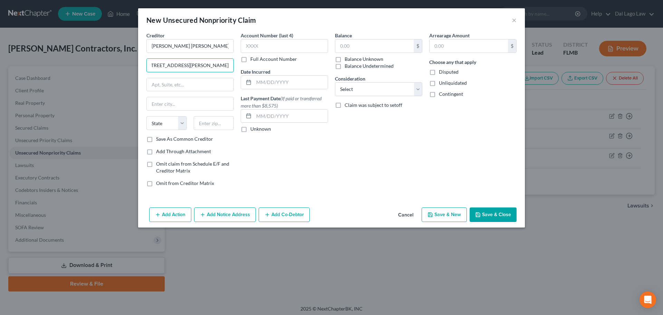
scroll to position [0, 8]
type input "1625 Hendry Street, Third Floor (33901)"
click at [201, 87] on input "text" at bounding box center [190, 84] width 87 height 13
paste input "P.O. Box 2449"
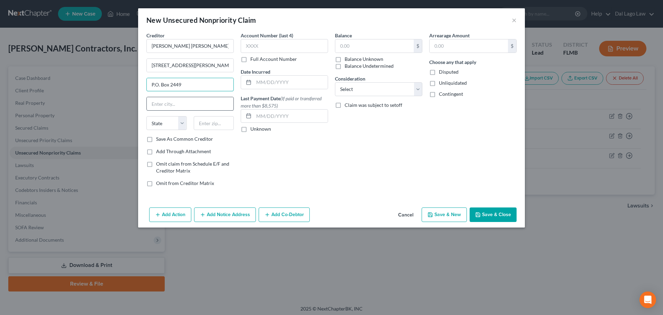
type input "P.O. Box 2449"
type input "33902"
type input "Fort Myers"
select select "9"
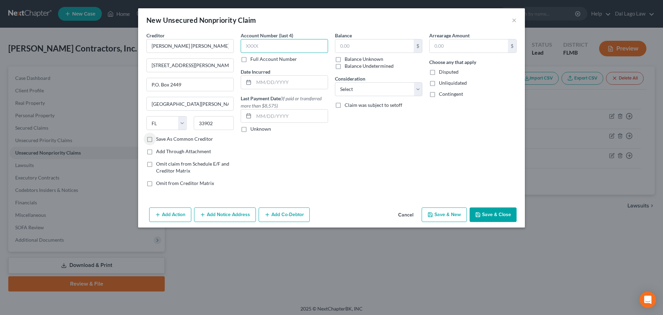
click at [272, 49] on input "text" at bounding box center [284, 46] width 87 height 14
type input "6000"
click at [393, 52] on input "text" at bounding box center [374, 45] width 78 height 13
paste input "8,608.56"
type input "8,608.56"
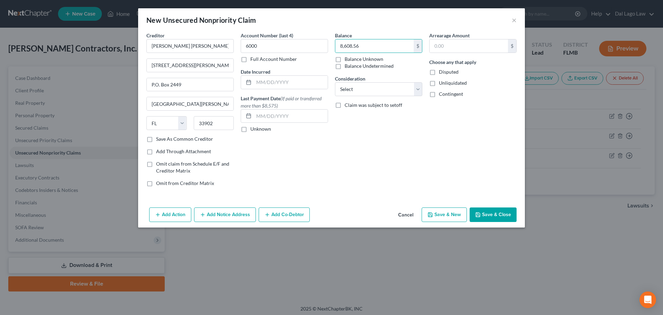
click at [492, 211] on button "Save & Close" at bounding box center [493, 214] width 47 height 14
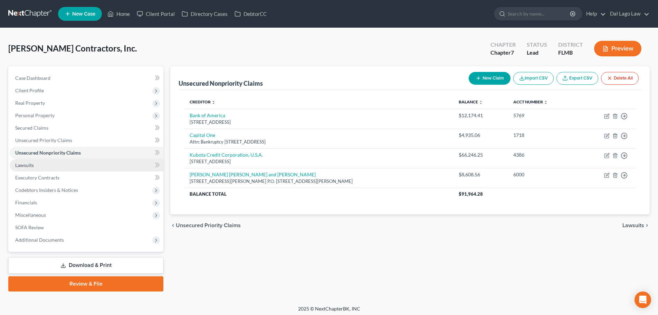
drag, startPoint x: 49, startPoint y: 164, endPoint x: 77, endPoint y: 164, distance: 28.7
click at [49, 164] on link "Lawsuits" at bounding box center [87, 165] width 154 height 12
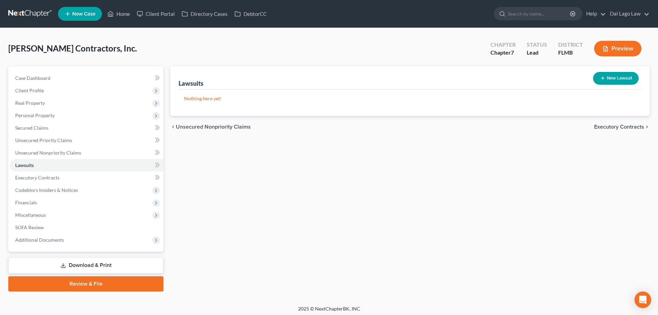
click at [611, 79] on button "New Lawsuit" at bounding box center [616, 78] width 46 height 13
select select "0"
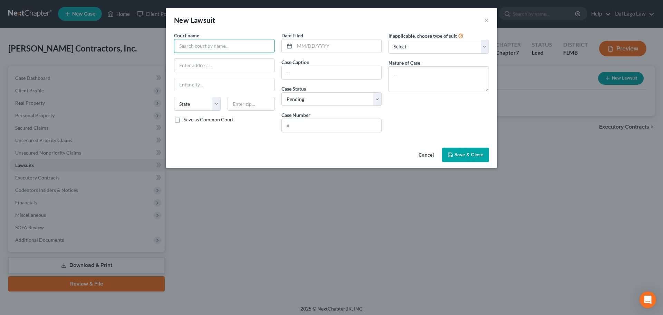
click at [192, 46] on input "text" at bounding box center [224, 46] width 100 height 14
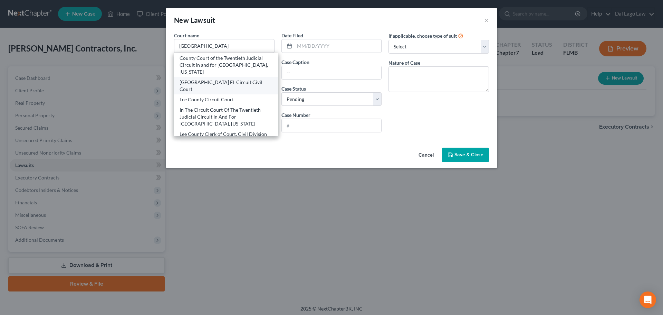
click at [239, 79] on div "Lee County FL Circuit Civil Court" at bounding box center [226, 86] width 93 height 14
type input "Lee County FL Circuit Civil Court"
type input "1700 Monroe Street"
type input "Fort Myers"
select select "9"
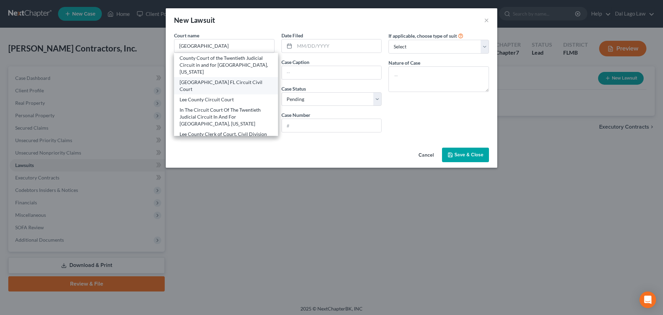
type input "33901"
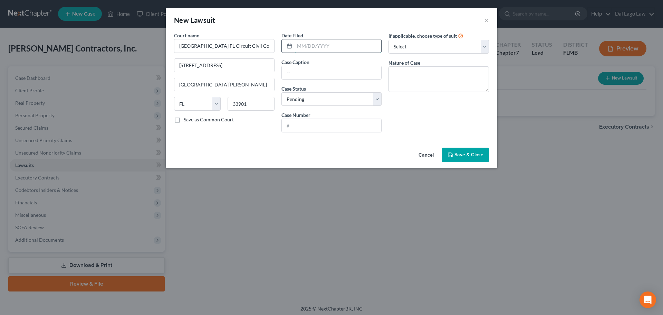
click at [325, 49] on input "text" at bounding box center [337, 45] width 87 height 13
click at [302, 72] on input "text" at bounding box center [332, 72] width 100 height 13
click at [311, 127] on input "text" at bounding box center [332, 125] width 100 height 13
paste input "2024-CC-009288"
type input "2024-CC-009288"
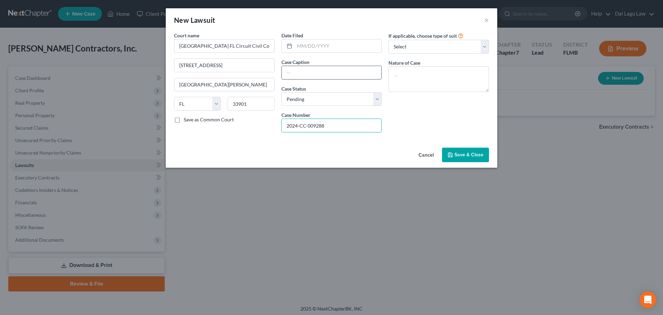
click at [315, 75] on input "text" at bounding box center [332, 72] width 100 height 13
click at [311, 43] on input "text" at bounding box center [337, 45] width 87 height 13
paste input "12/11/2024"
type input "12/11/2024"
click at [306, 71] on input "text" at bounding box center [332, 72] width 100 height 13
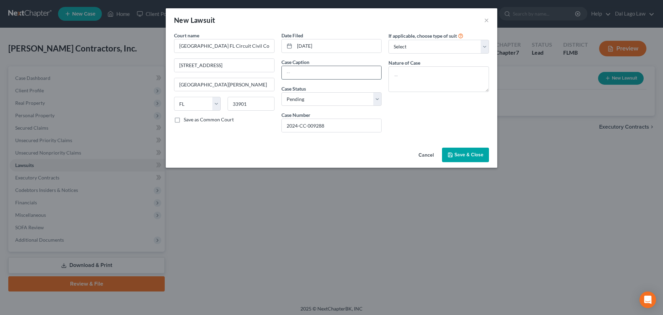
paste input "Herzog Contractors Inc"
paste input "Mary OCallaghan Foley"
paste input "Myleen Lankford"
click at [340, 72] on input "Herzog Contractors Inc vs. Mary OCallaghan Foley, Myleen Lankford" at bounding box center [332, 72] width 100 height 13
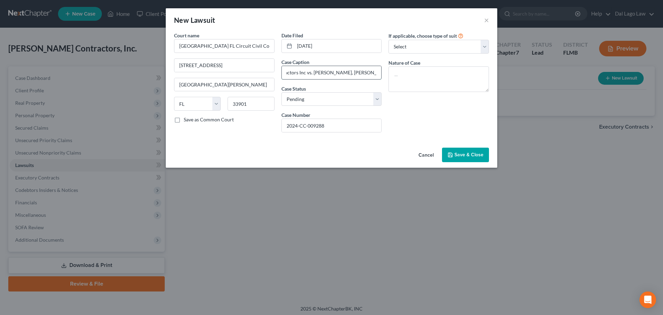
click at [371, 71] on input "Herzog Contractors Inc vs. Mary OCallaghan Foley, Myleen Lankford" at bounding box center [332, 72] width 100 height 13
click at [375, 71] on input "Herzog Contractors Inc vs. Mary OCallaghan Foley, Myleen Lankford" at bounding box center [332, 72] width 100 height 13
click at [379, 72] on input "Herzog Contractors Inc vs. Mary OCallaghan Foley, Myleen Lankford" at bounding box center [332, 72] width 100 height 13
click at [378, 72] on input "Herzog Contractors Inc vs. Mary OCallaghan Foley, Myleen Lankford" at bounding box center [332, 72] width 100 height 13
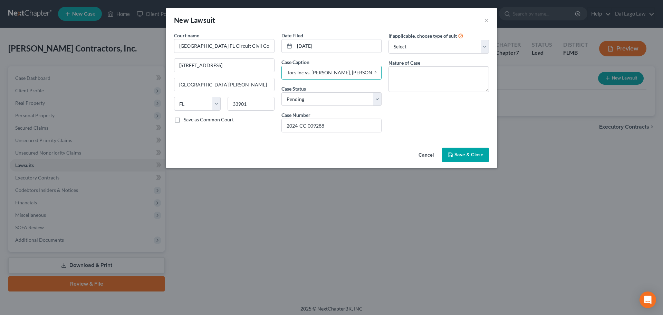
scroll to position [0, 0]
click at [359, 69] on input "Herzog Contractors Inc vs. Mary OCallaghan Foley, Myleen Lankford," at bounding box center [332, 72] width 100 height 13
paste input "Thomas Foley"
click at [330, 75] on input "Herzog Contractors Inc vs. Mary OCallaghan Foley, Myleen Lankford, Thomas Foley…" at bounding box center [332, 72] width 100 height 13
paste input "Gretchen Van Brackle"
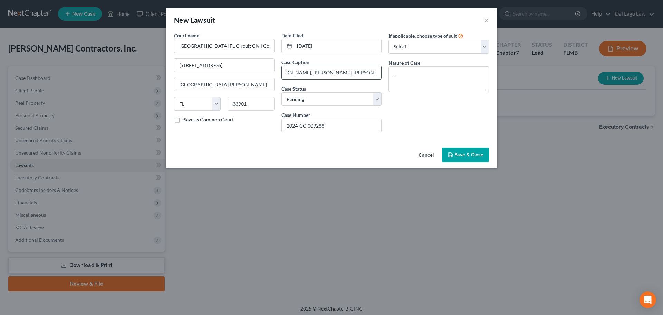
scroll to position [0, 141]
drag, startPoint x: 367, startPoint y: 73, endPoint x: 389, endPoint y: 72, distance: 21.8
click at [389, 72] on div "Court name * Lee County FL Circuit Civil Court 1700 Monroe Street Fort Myers St…" at bounding box center [332, 85] width 322 height 106
type input "Herzog Contractors Inc vs. Mary OCallaghan Foley, Myleen Lankford, Thomas Foley…"
click at [394, 73] on textarea at bounding box center [438, 79] width 100 height 26
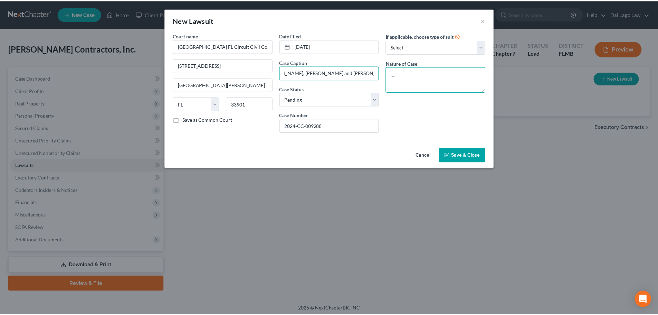
scroll to position [0, 0]
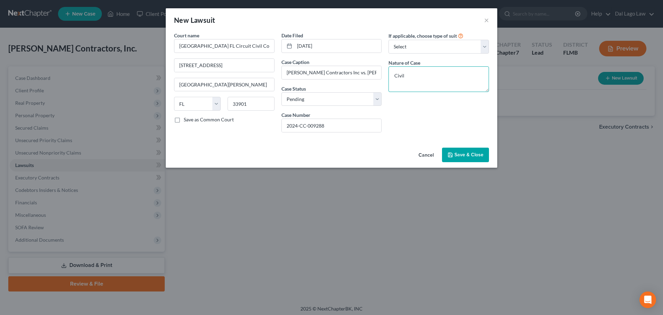
type textarea "Civil"
click at [465, 149] on button "Save & Close" at bounding box center [465, 154] width 47 height 14
